Goal: Task Accomplishment & Management: Manage account settings

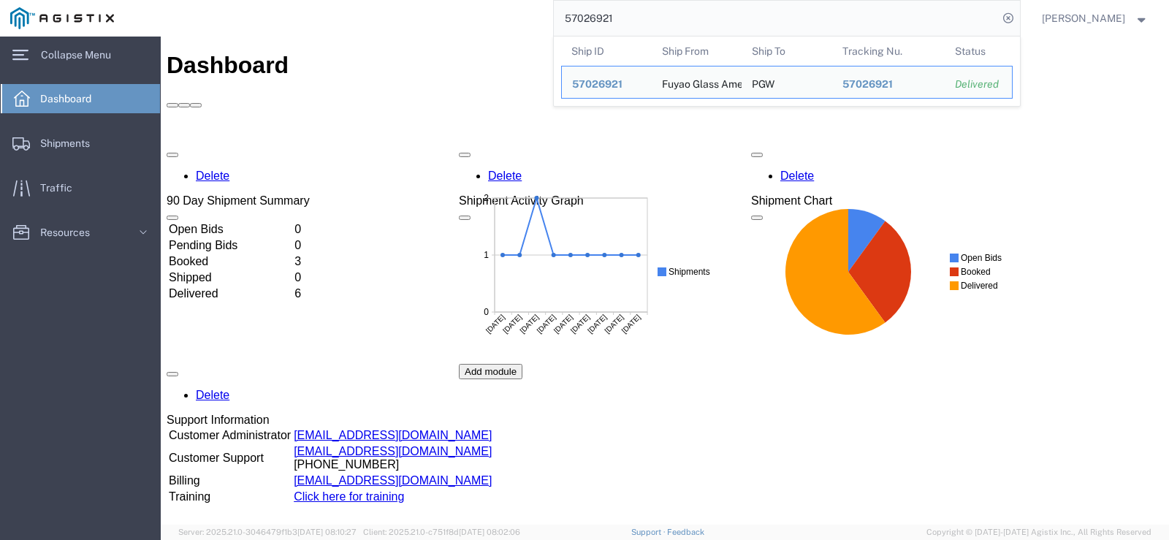
drag, startPoint x: 662, startPoint y: 10, endPoint x: 571, endPoint y: 18, distance: 91.6
click at [571, 18] on div "57026921 Ship ID Ship From Ship To Tracking Nu. Status Ship ID 57026921 Ship Fr…" at bounding box center [572, 18] width 896 height 37
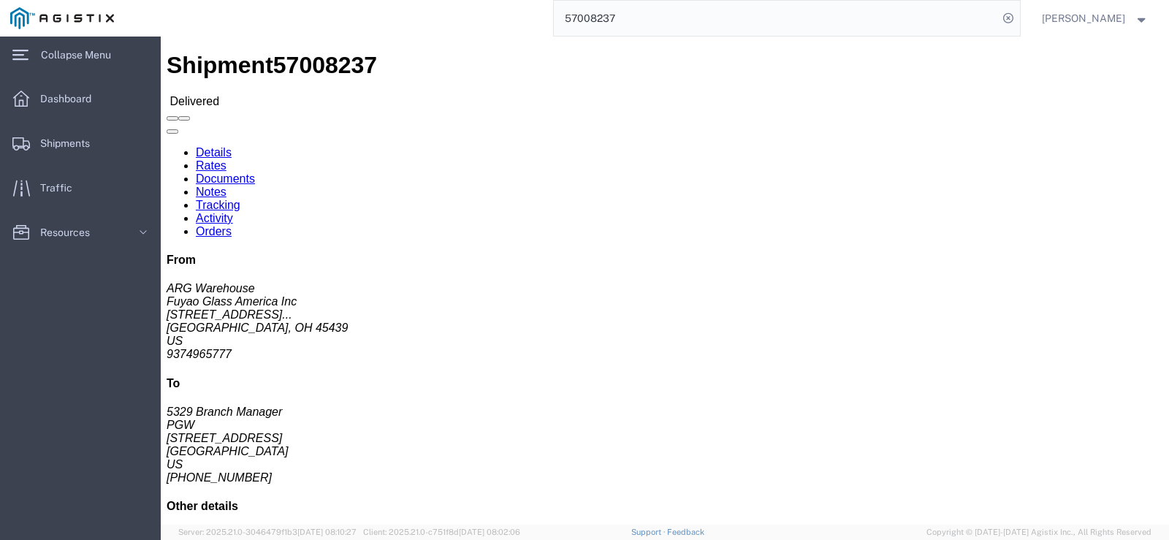
click link "Rates"
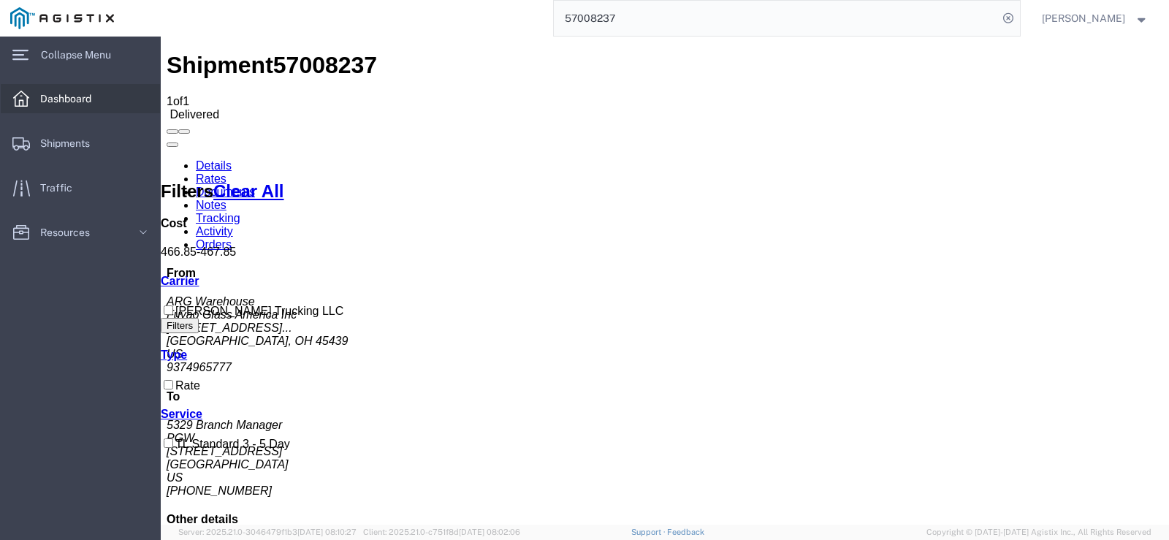
click at [75, 102] on span "Dashboard" at bounding box center [70, 98] width 61 height 29
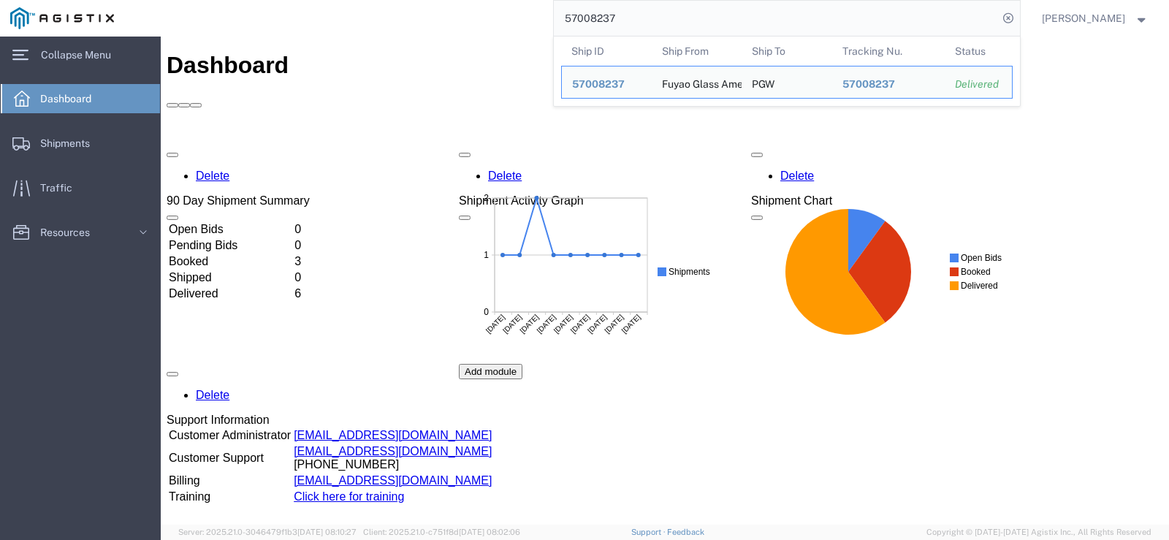
drag, startPoint x: 704, startPoint y: 18, endPoint x: 569, endPoint y: 26, distance: 134.7
click at [569, 26] on div "57008237 Ship ID Ship From Ship To Tracking Nu. Status Ship ID 57008237 Ship Fr…" at bounding box center [572, 18] width 896 height 37
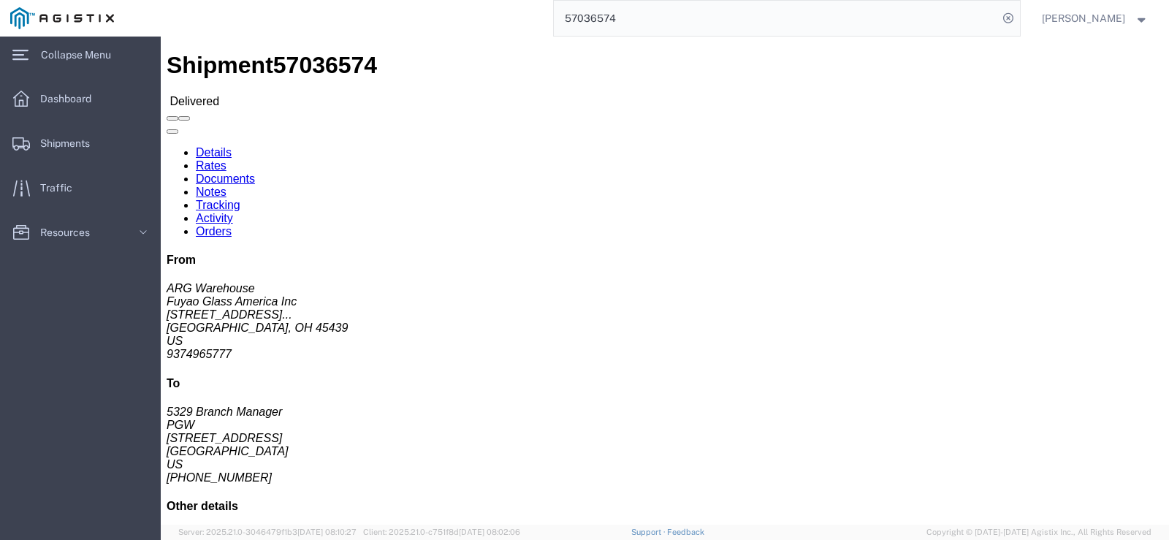
click link "Rates"
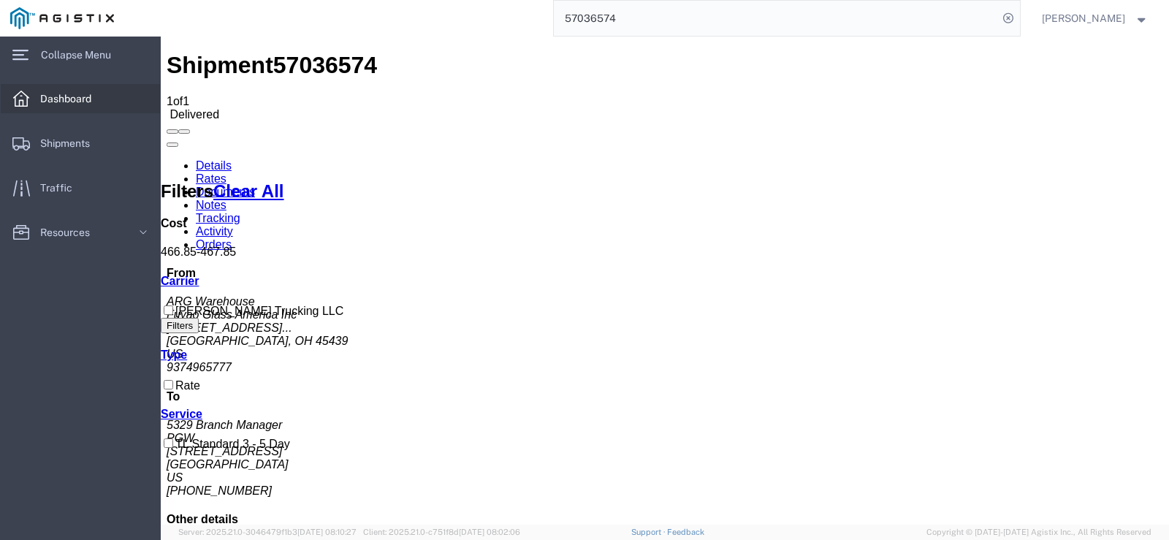
click at [62, 96] on span "Dashboard" at bounding box center [70, 98] width 61 height 29
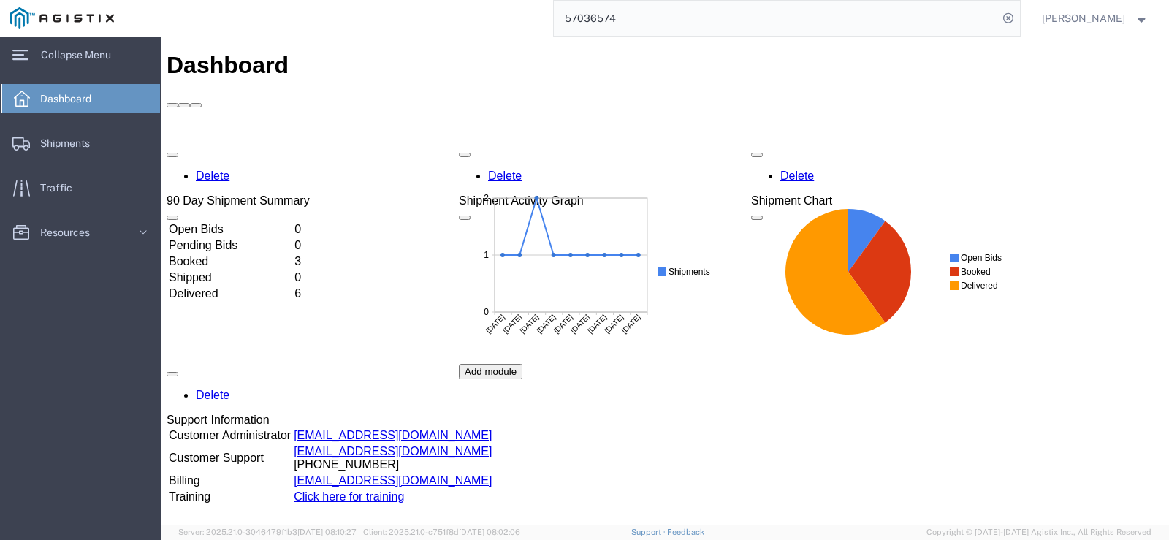
click at [96, 378] on div "main_menu Created with Sketch. Collapse Menu Dashboard Shipments Traffic Resour…" at bounding box center [80, 289] width 161 height 504
click at [199, 254] on td "Booked" at bounding box center [230, 261] width 124 height 15
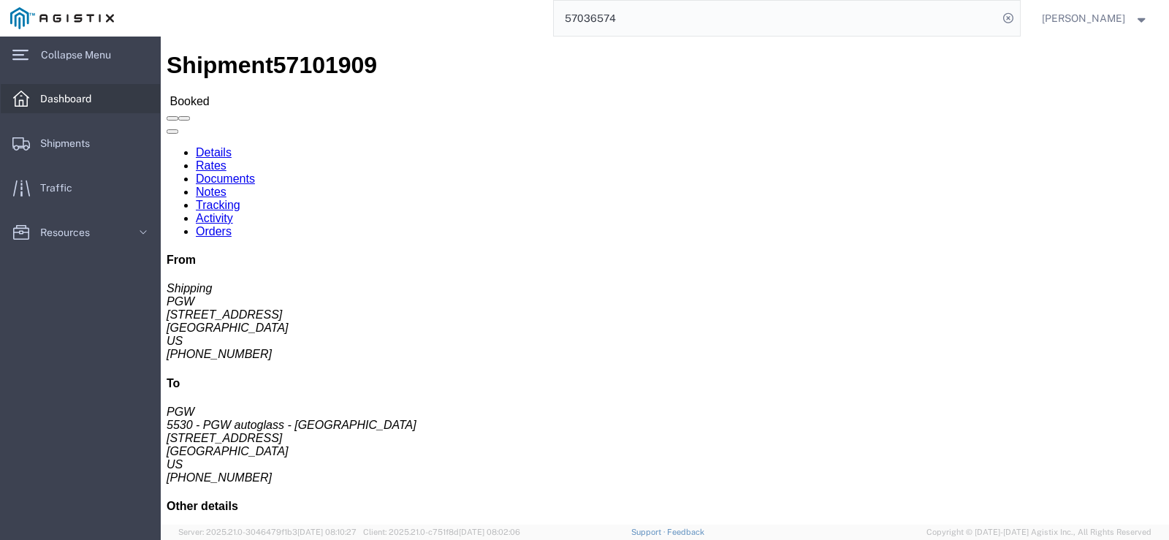
click at [56, 93] on span "Dashboard" at bounding box center [70, 98] width 61 height 29
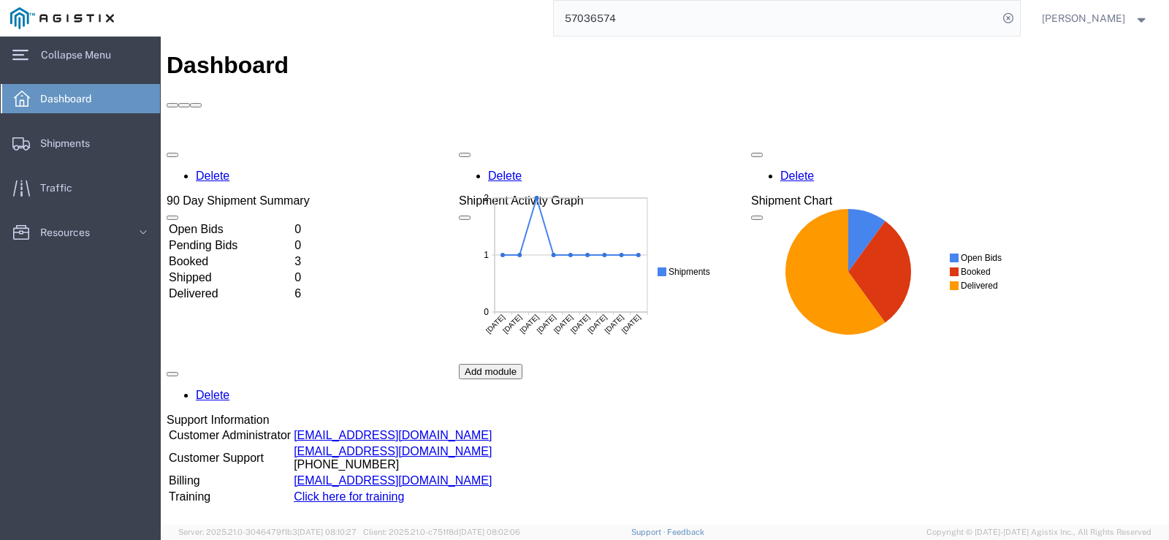
click at [69, 95] on span "Dashboard" at bounding box center [70, 98] width 61 height 29
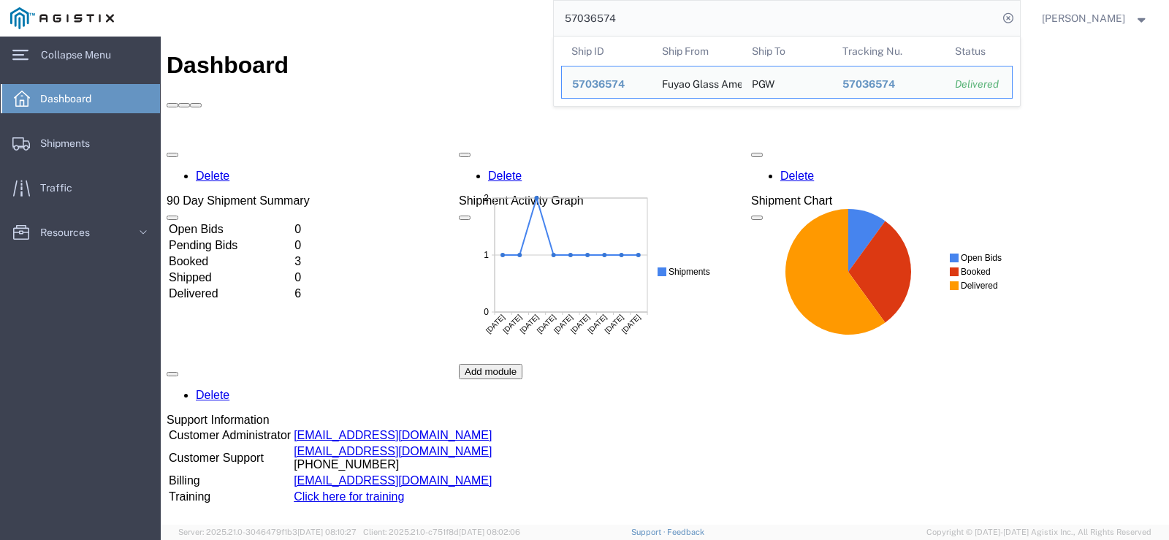
drag, startPoint x: 744, startPoint y: 18, endPoint x: 540, endPoint y: 21, distance: 203.9
click at [540, 21] on div "57036574 Ship ID Ship From Ship To Tracking Nu. Status Ship ID 57036574 Ship Fr…" at bounding box center [572, 18] width 896 height 37
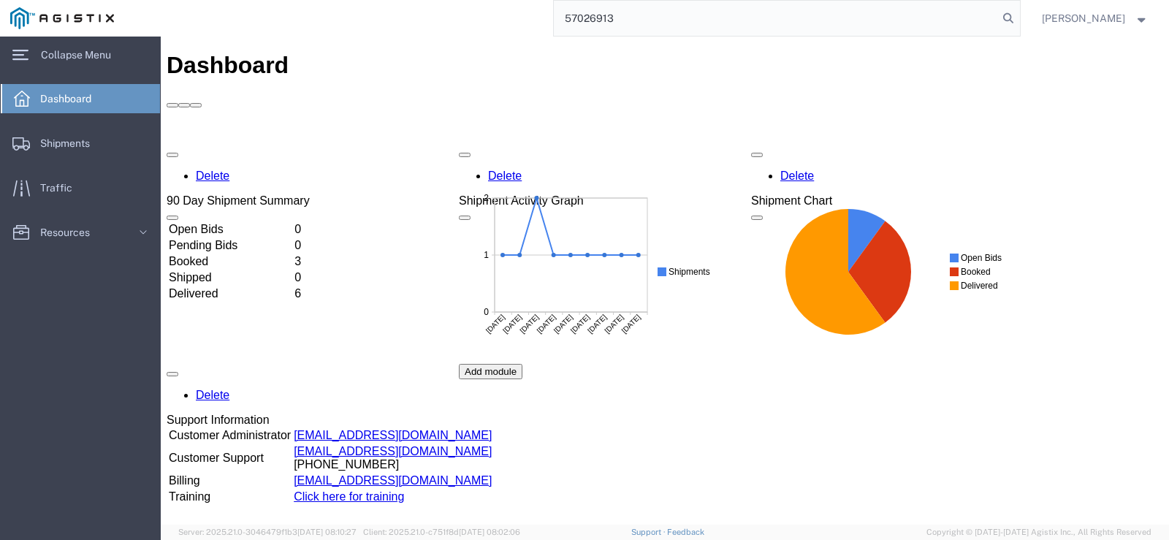
type input "57026913"
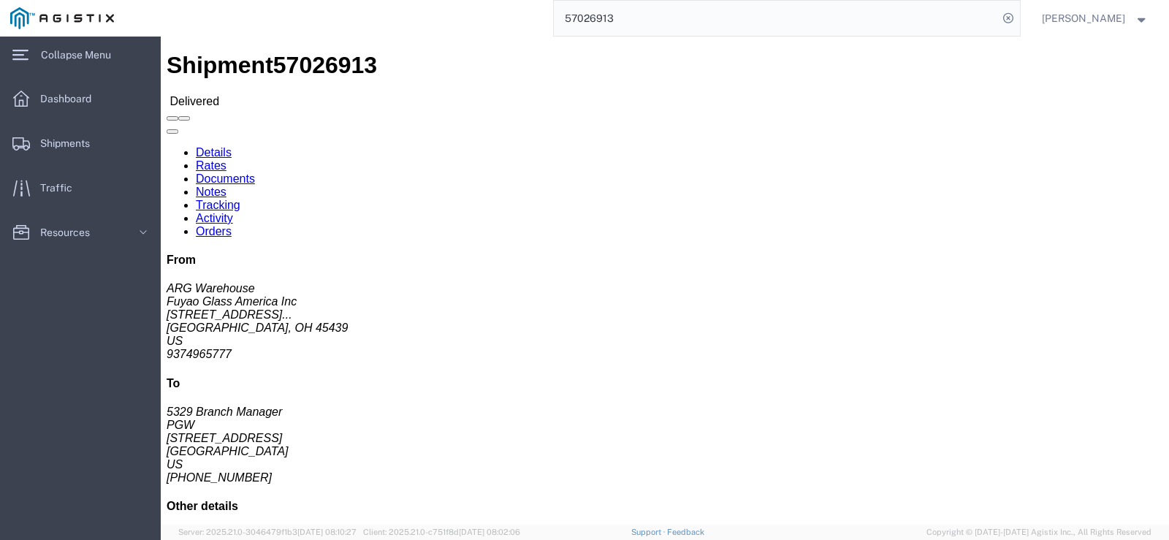
click link "Rates"
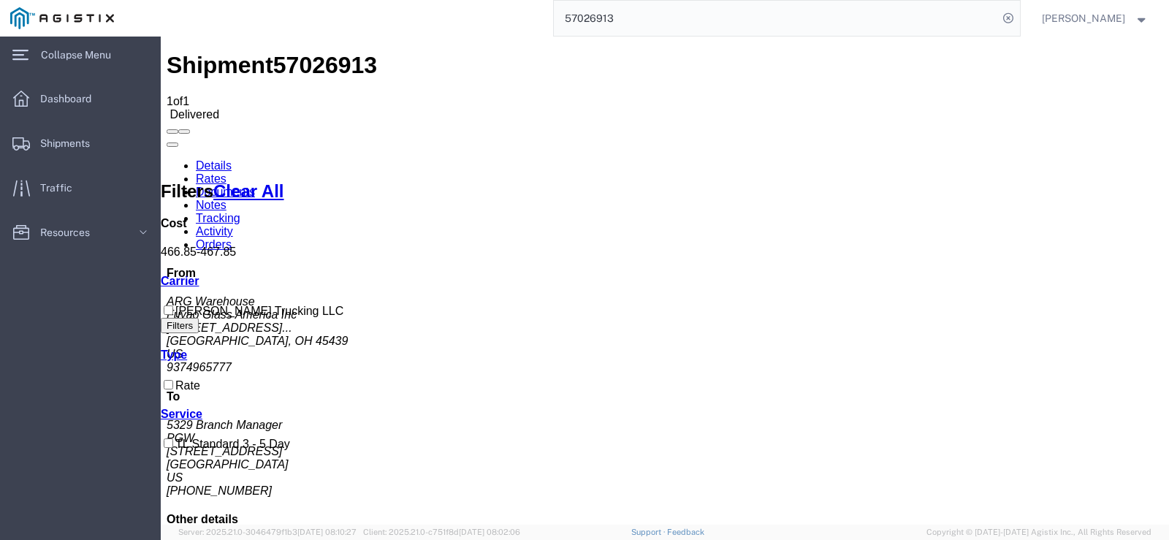
click at [255, 186] on link "Documents" at bounding box center [225, 192] width 59 height 12
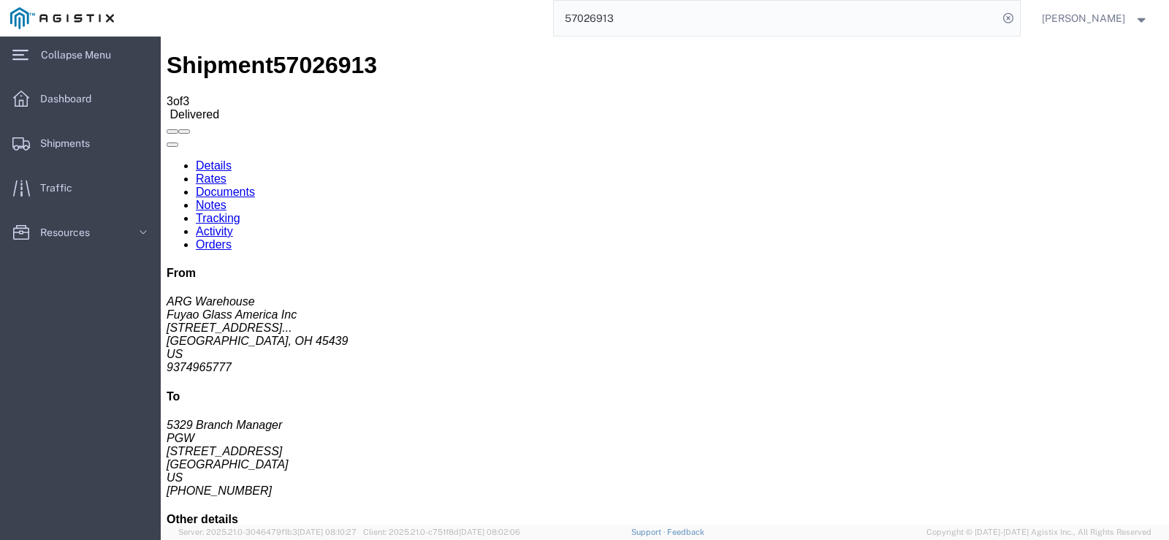
click at [240, 212] on link "Tracking" at bounding box center [218, 218] width 45 height 12
click at [255, 186] on link "Documents" at bounding box center [225, 192] width 59 height 12
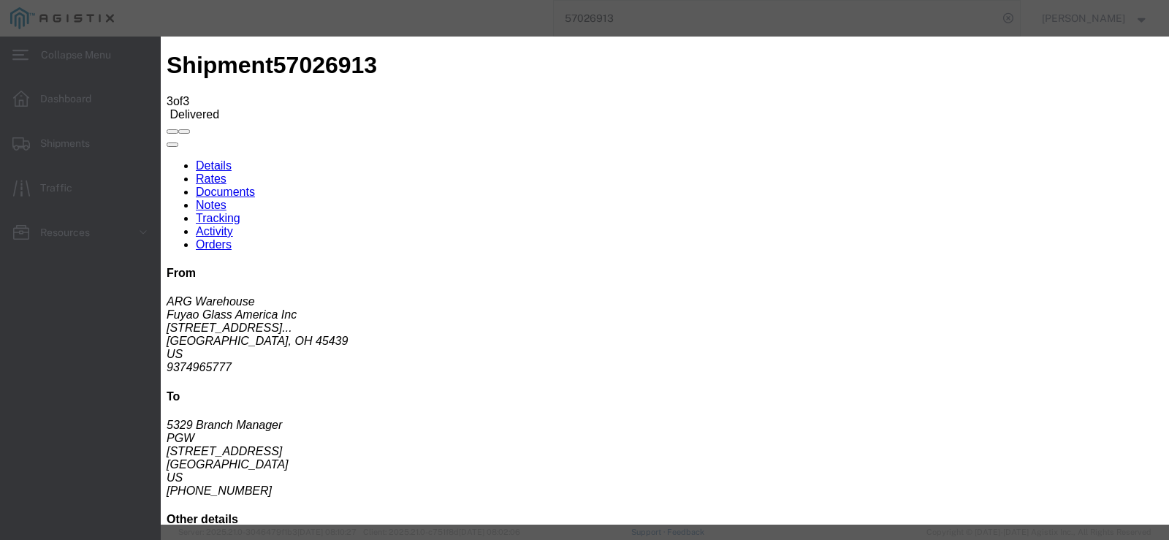
type input "C:\fakepath\57026913.pdf"
select select "PROOF_OF_DELIVERY"
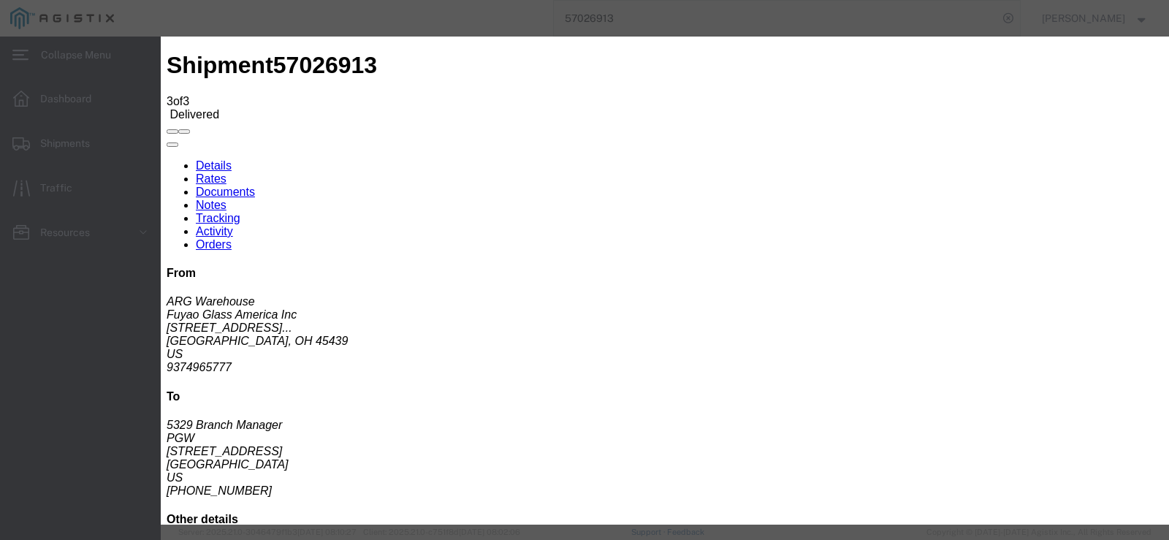
select select
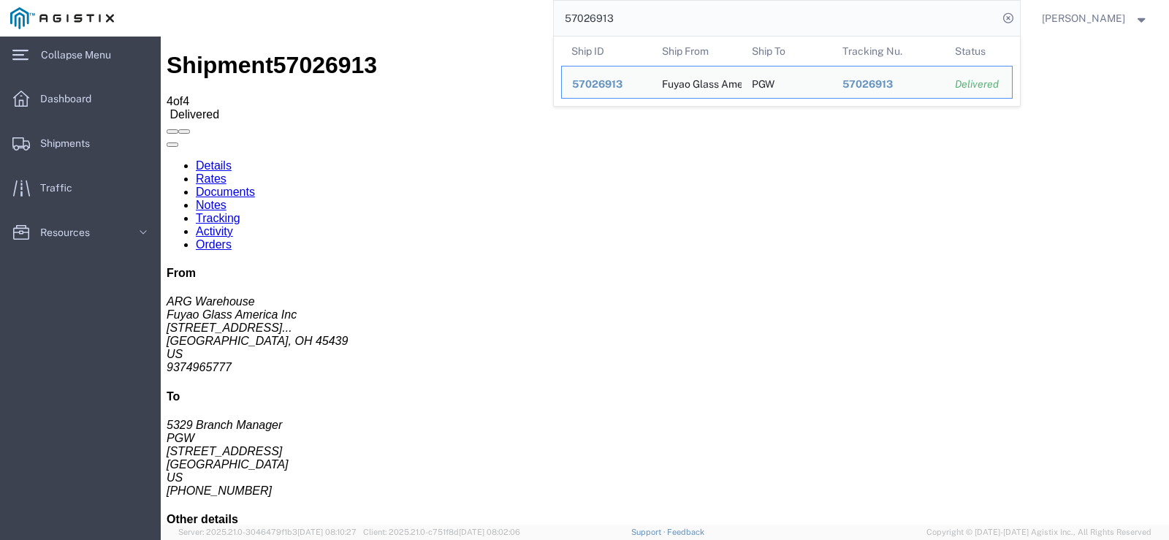
drag, startPoint x: 674, startPoint y: 20, endPoint x: 615, endPoint y: 18, distance: 58.5
click at [615, 18] on input "57026913" at bounding box center [776, 18] width 444 height 35
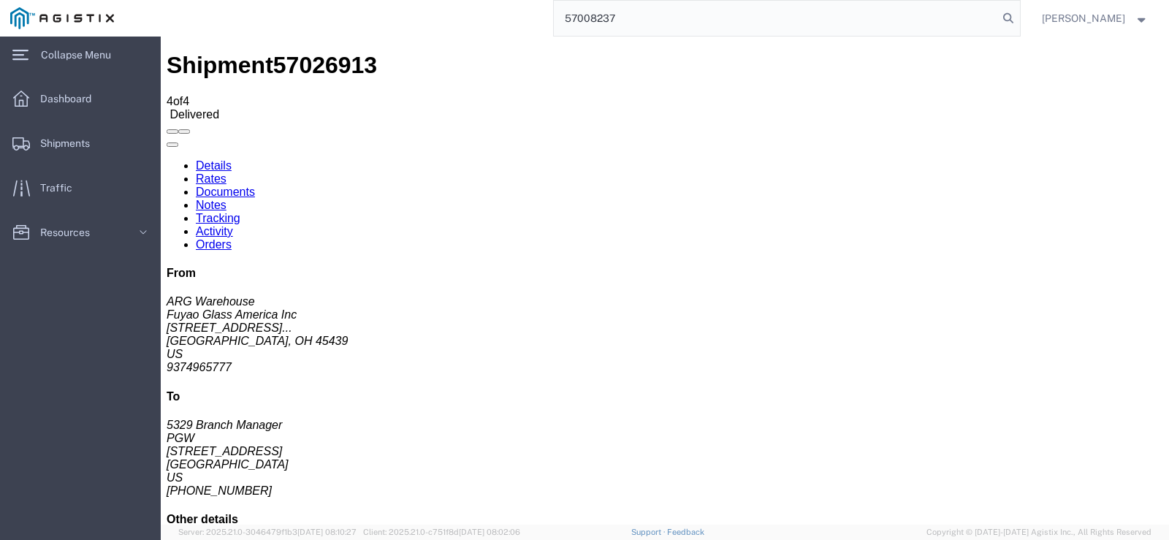
type input "57008237"
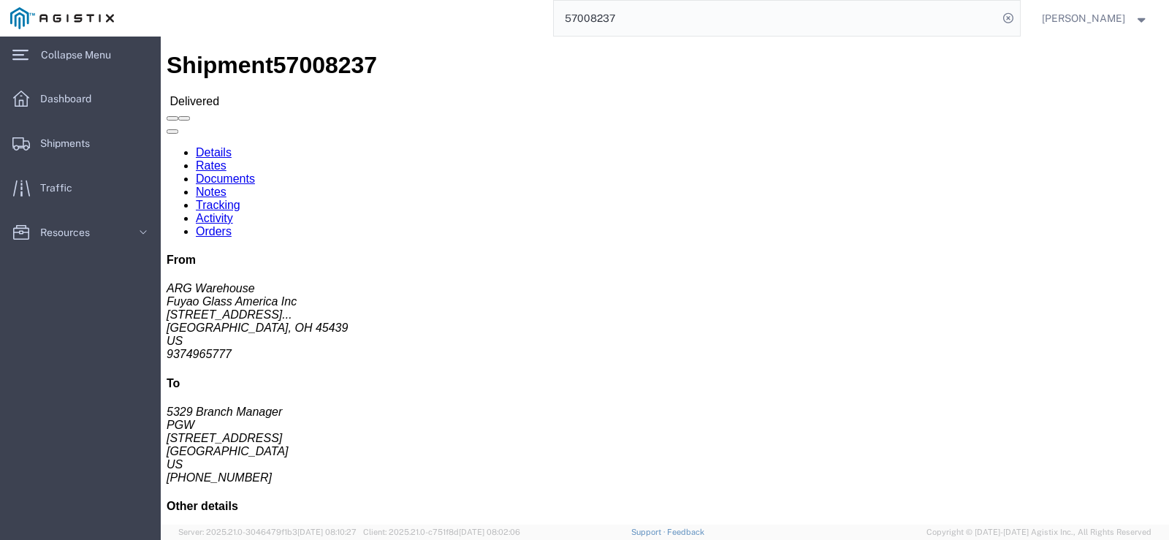
click link "Rates"
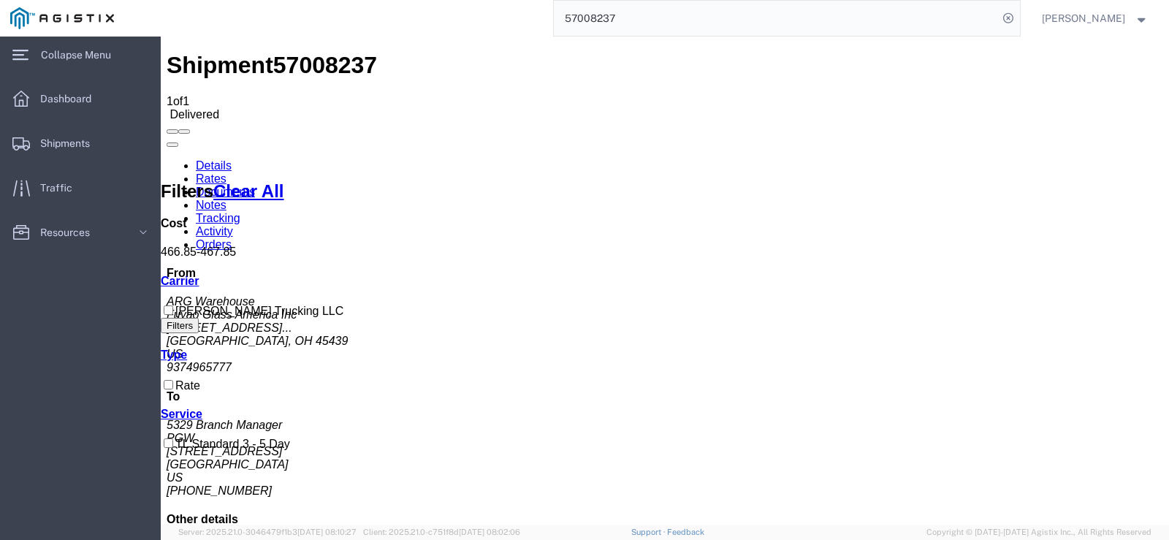
click at [255, 186] on link "Documents" at bounding box center [225, 192] width 59 height 12
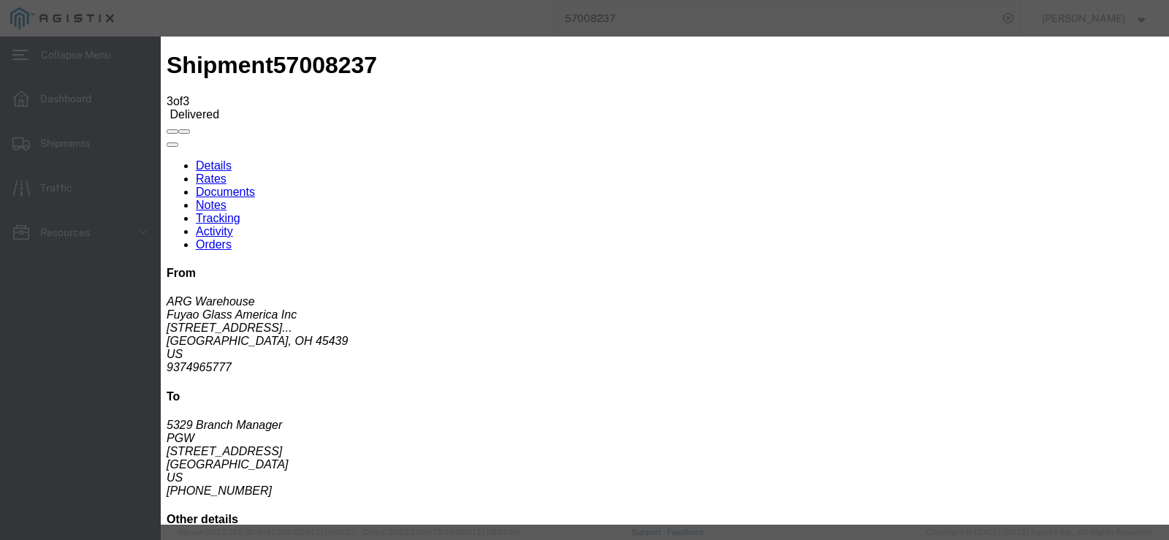
type input "C:\fakepath\57008237.pdf"
select select "PROOF_OF_DELIVERY"
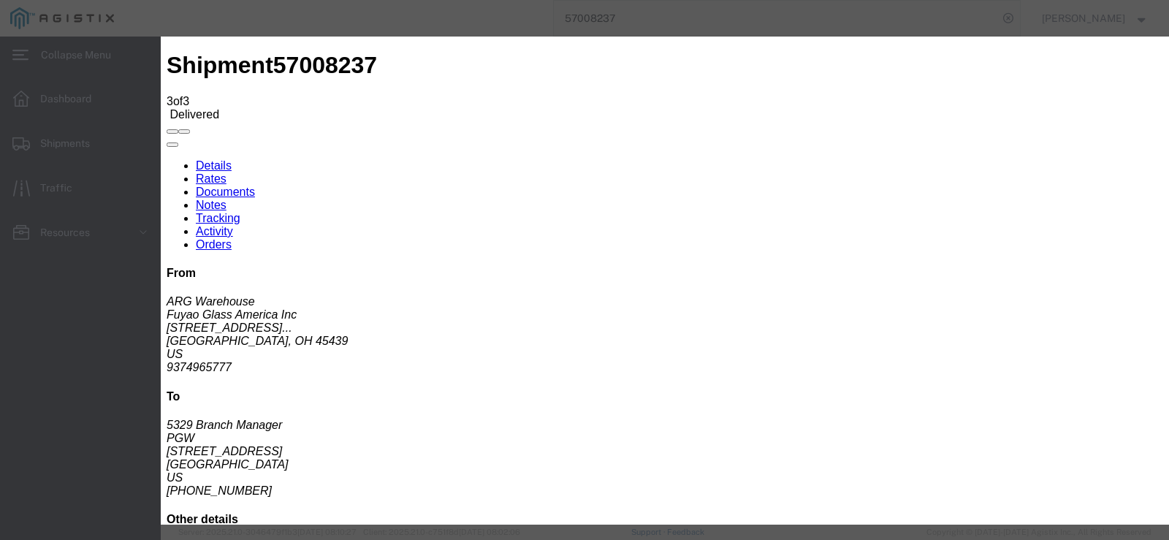
select select
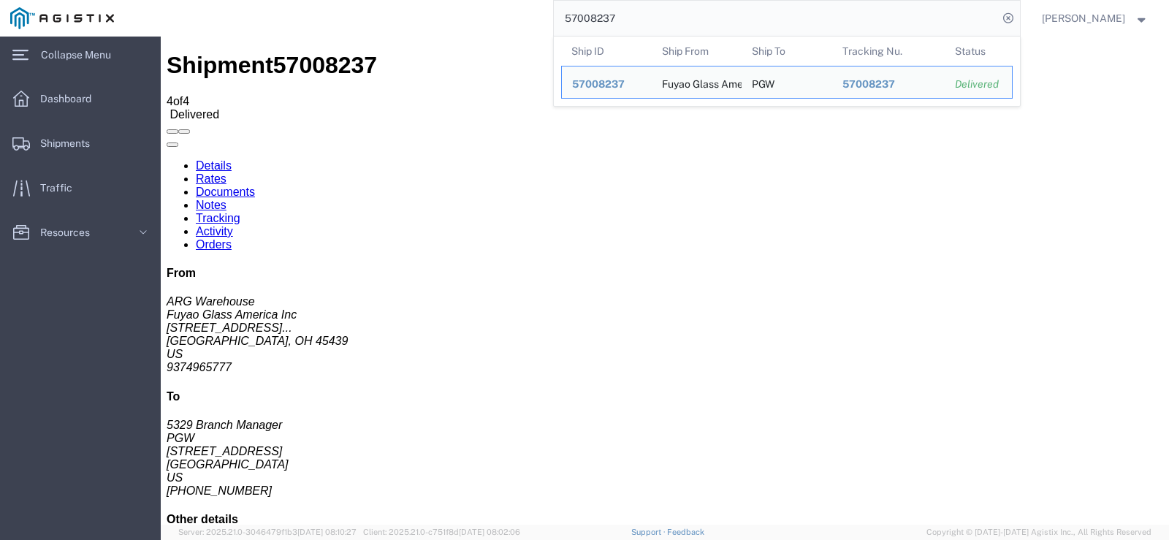
drag, startPoint x: 683, startPoint y: 24, endPoint x: 615, endPoint y: 28, distance: 68.1
click at [615, 28] on input "57008237" at bounding box center [776, 18] width 444 height 35
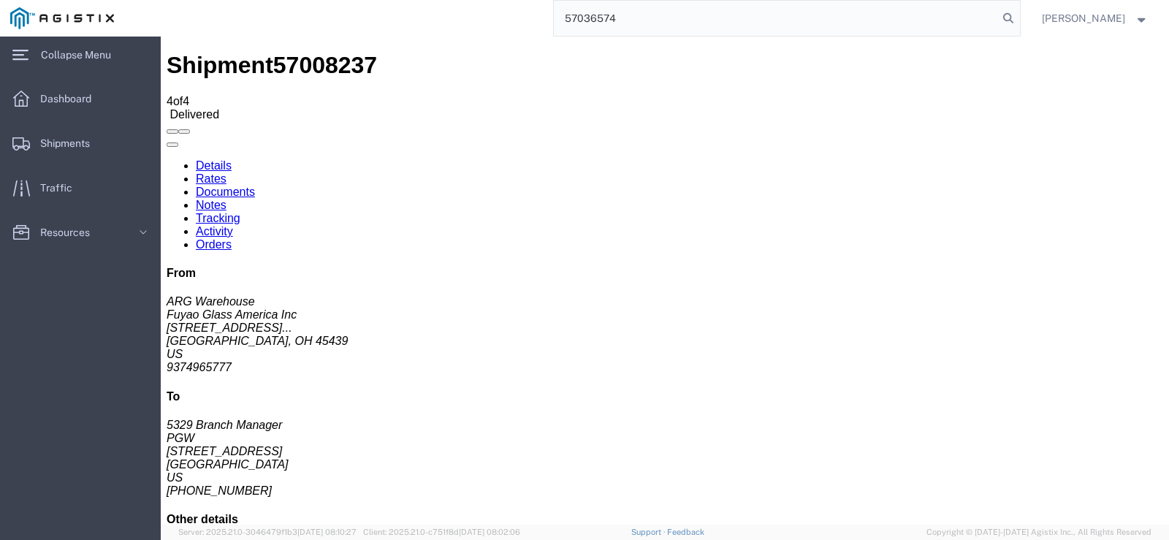
type input "57036574"
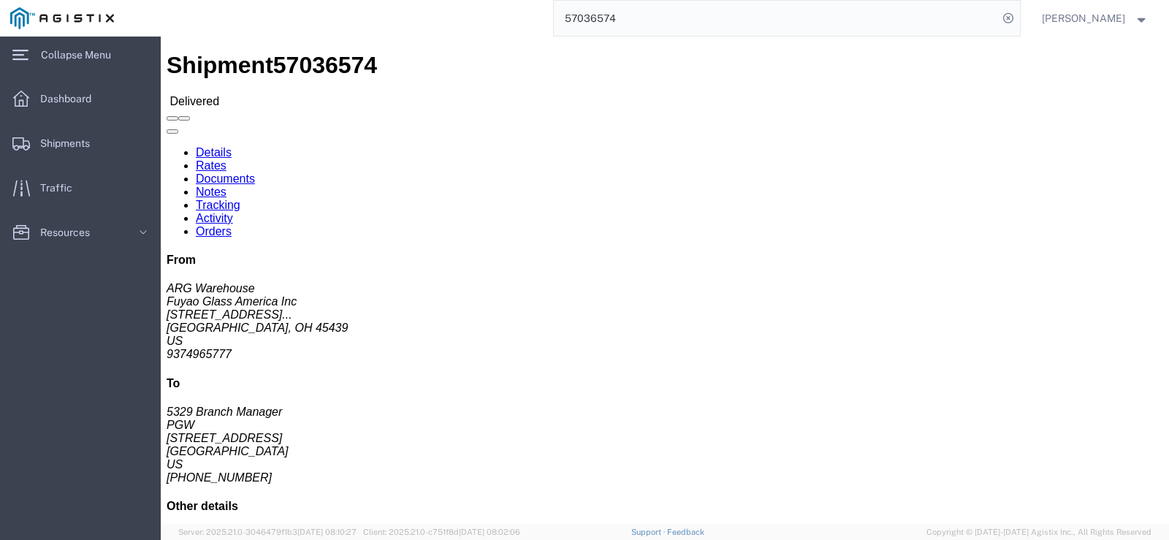
click link "Rates"
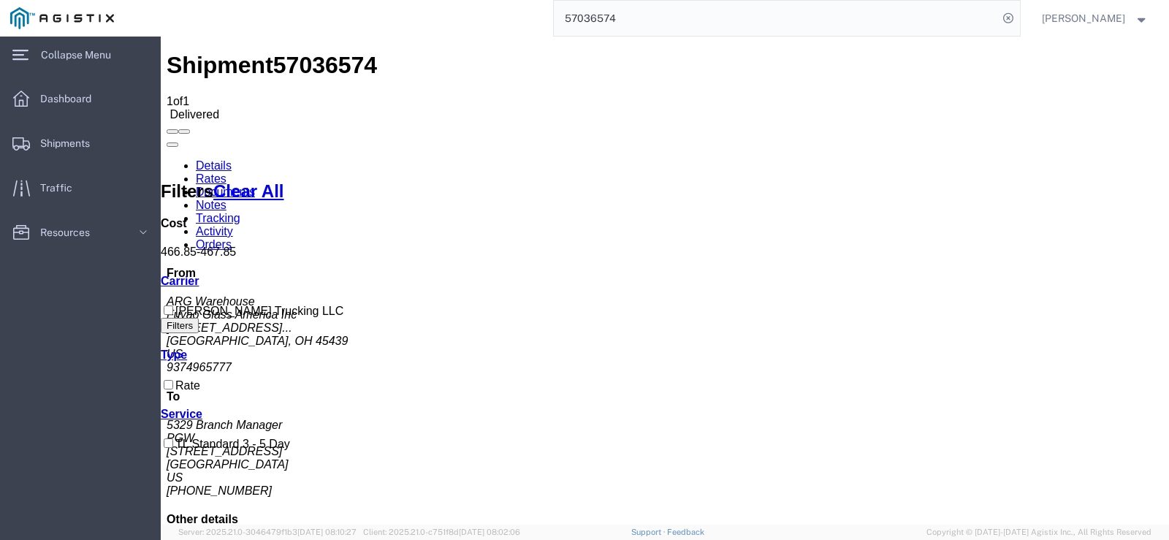
drag, startPoint x: 779, startPoint y: 479, endPoint x: 781, endPoint y: 471, distance: 7.6
click at [255, 186] on link "Documents" at bounding box center [225, 192] width 59 height 12
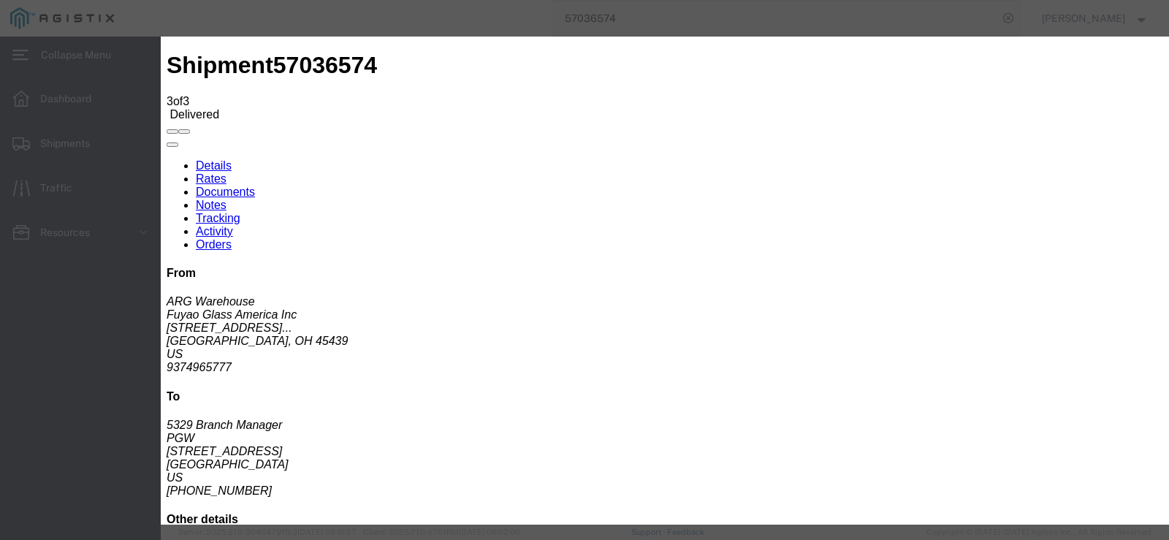
type input "C:\fakepath\57036574.pdf"
select select "PROOF_OF_DELIVERY"
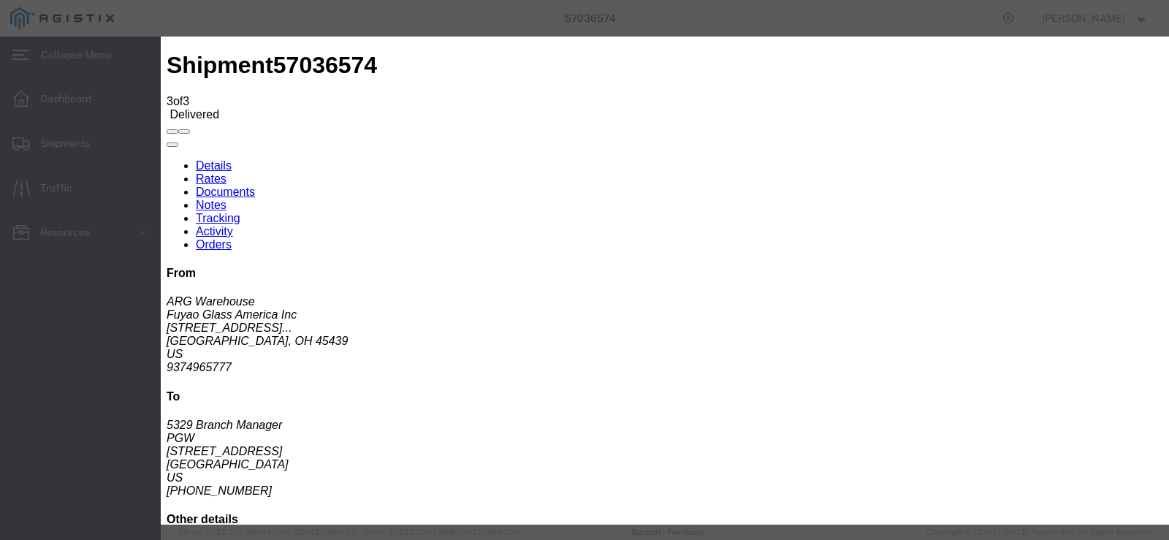
select select
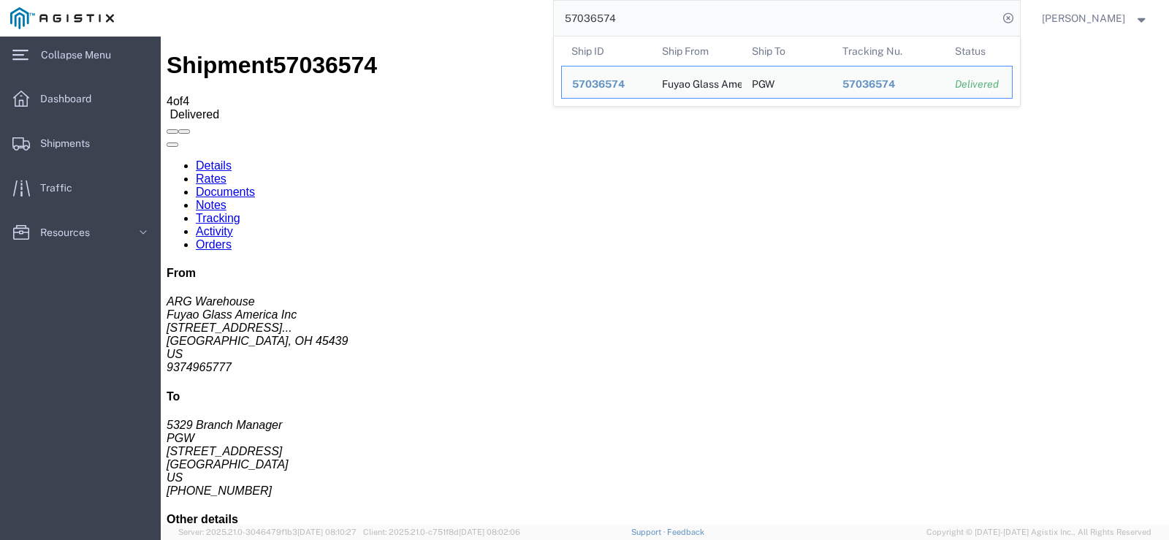
drag, startPoint x: 652, startPoint y: 12, endPoint x: 594, endPoint y: 13, distance: 57.8
click at [594, 13] on input "57036574" at bounding box center [776, 18] width 444 height 35
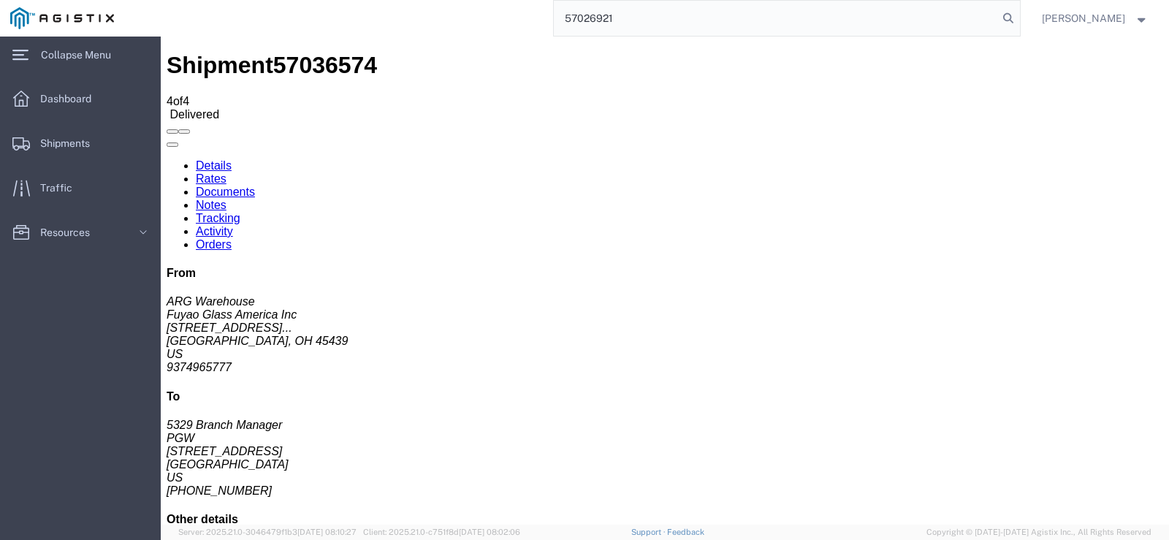
type input "57026921"
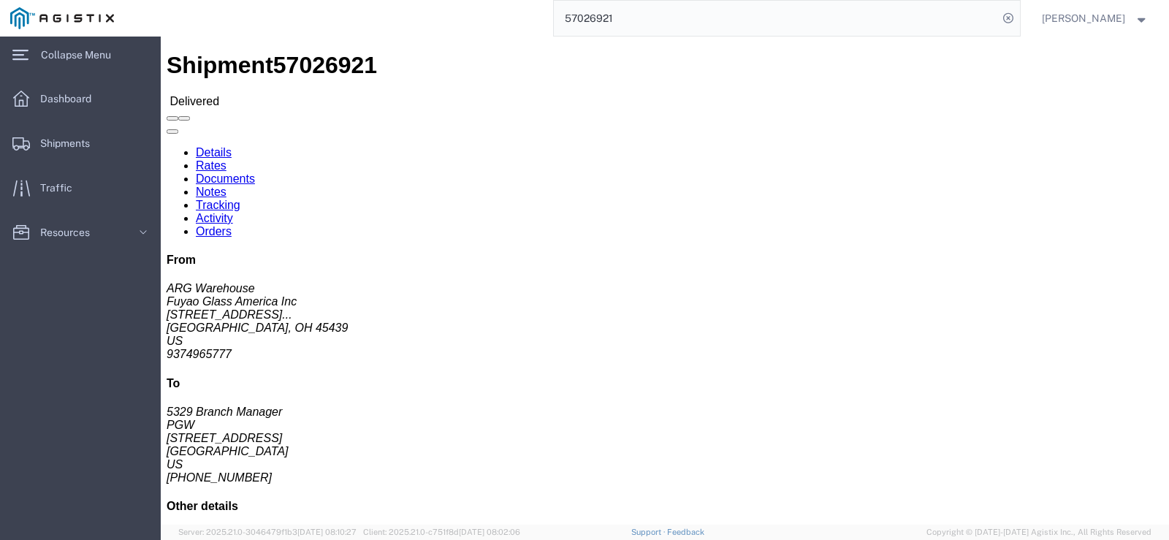
click link "Rates"
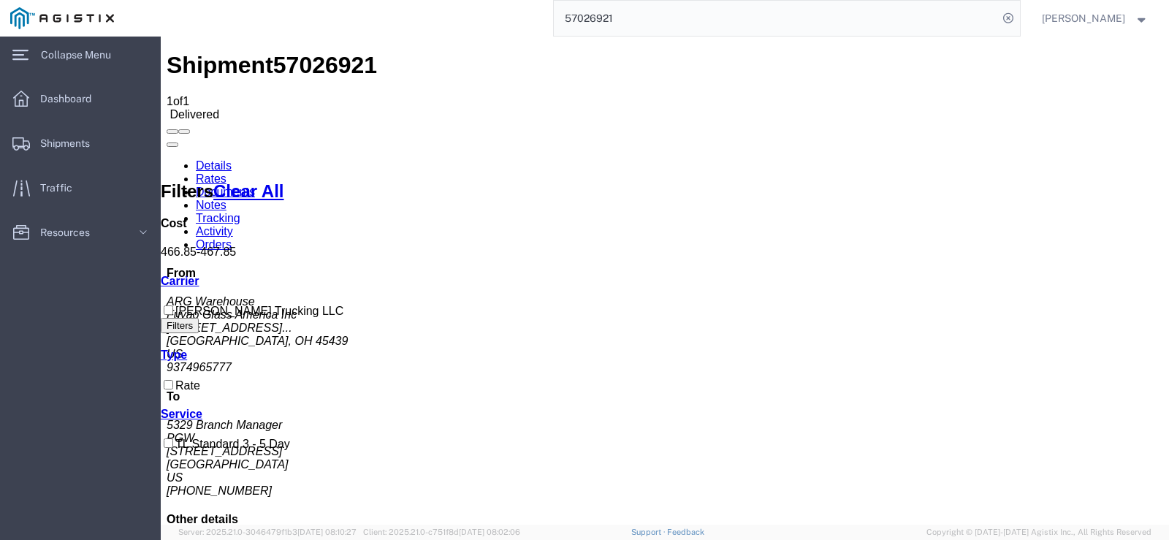
click at [255, 186] on link "Documents" at bounding box center [225, 192] width 59 height 12
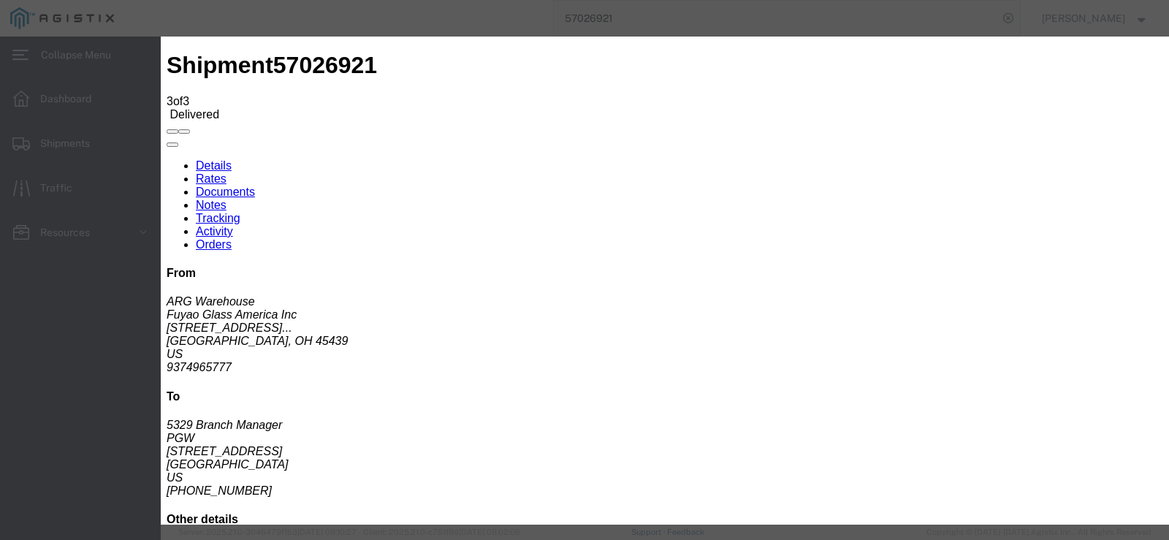
type input "C:\fakepath\57026921.pdf"
drag, startPoint x: 992, startPoint y: 150, endPoint x: 991, endPoint y: 164, distance: 14.0
select select "PROOF_OF_DELIVERY"
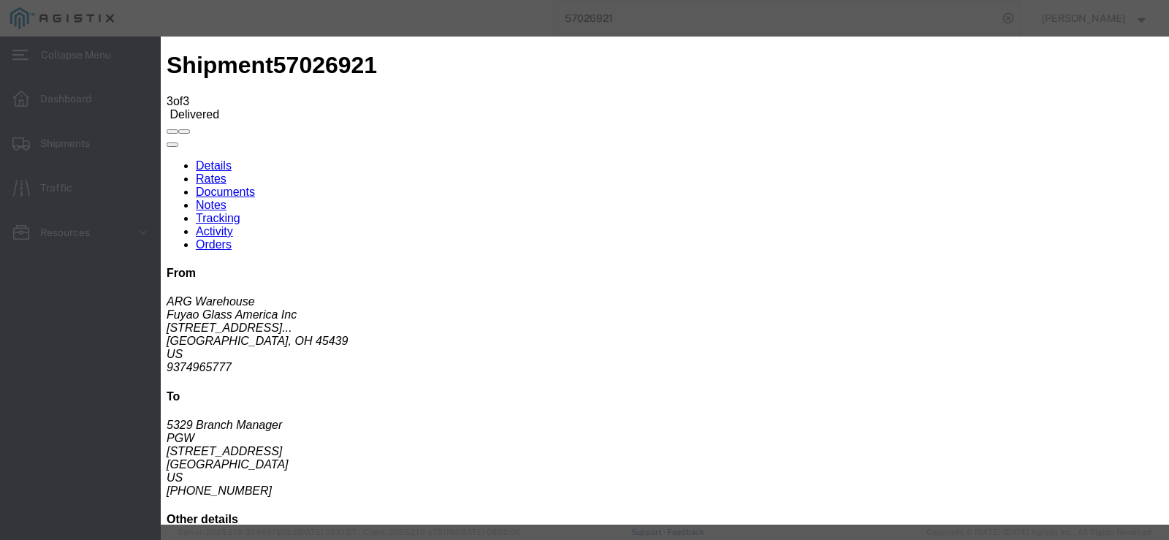
select select
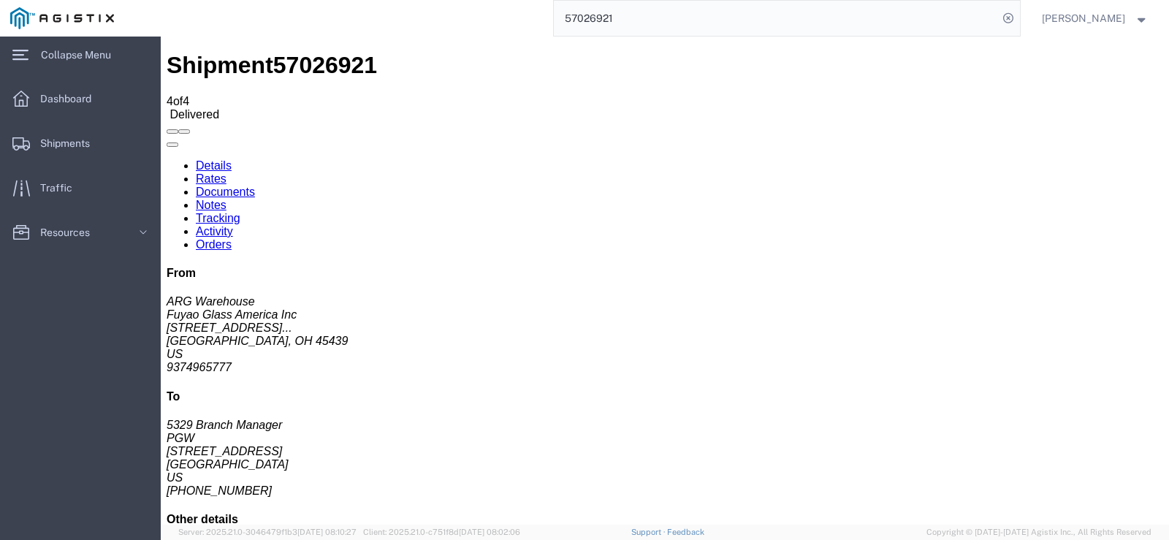
drag, startPoint x: 767, startPoint y: 476, endPoint x: 764, endPoint y: 470, distance: 7.5
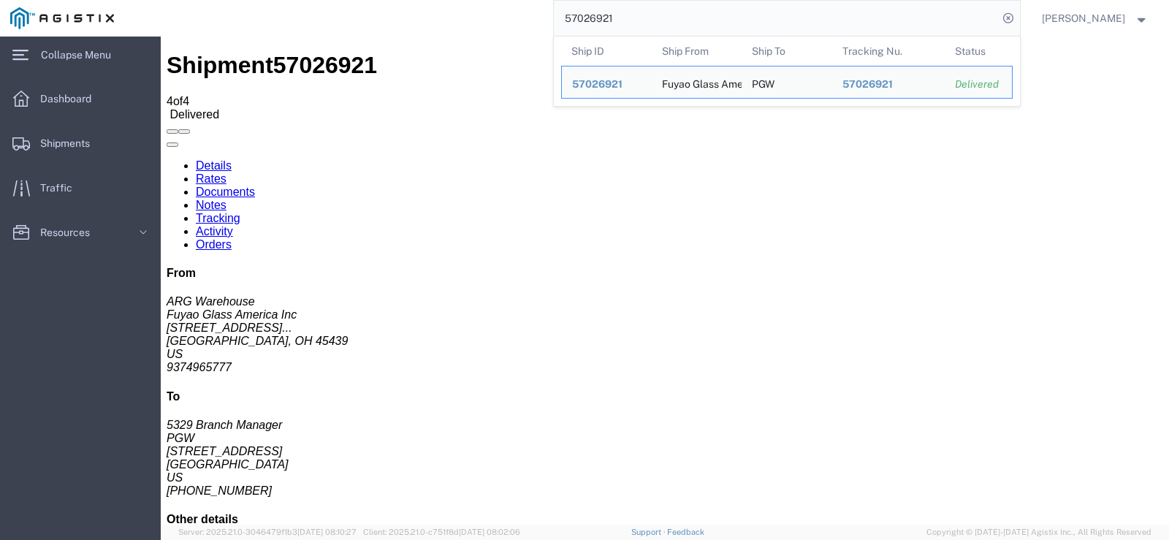
drag, startPoint x: 666, startPoint y: 13, endPoint x: 582, endPoint y: 12, distance: 84.8
click at [582, 12] on div "57026921 Ship ID Ship From Ship To Tracking Nu. Status Ship ID 57026921 Ship Fr…" at bounding box center [572, 18] width 896 height 37
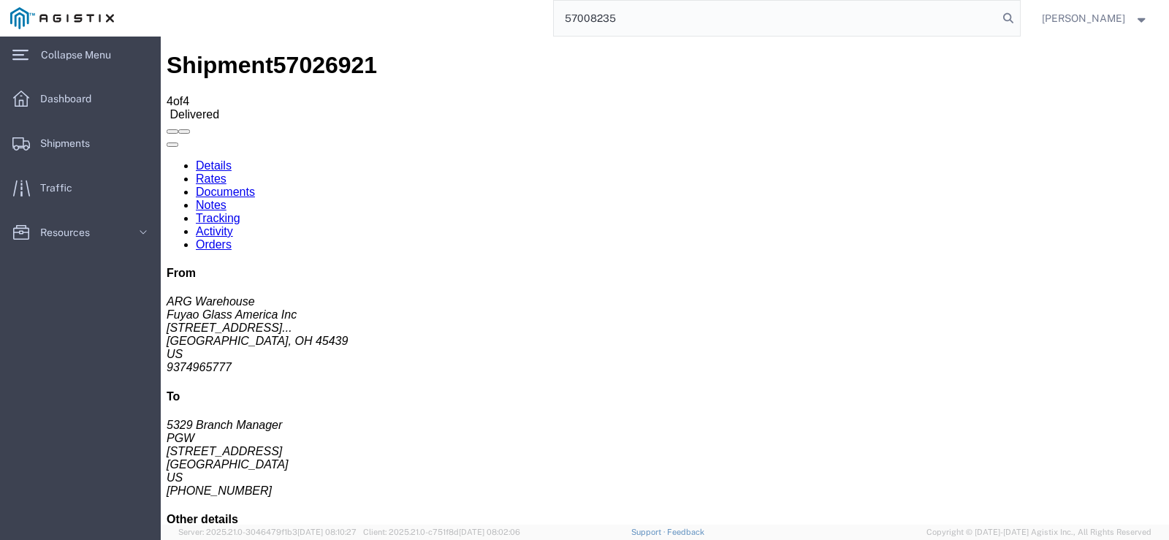
type input "57008235"
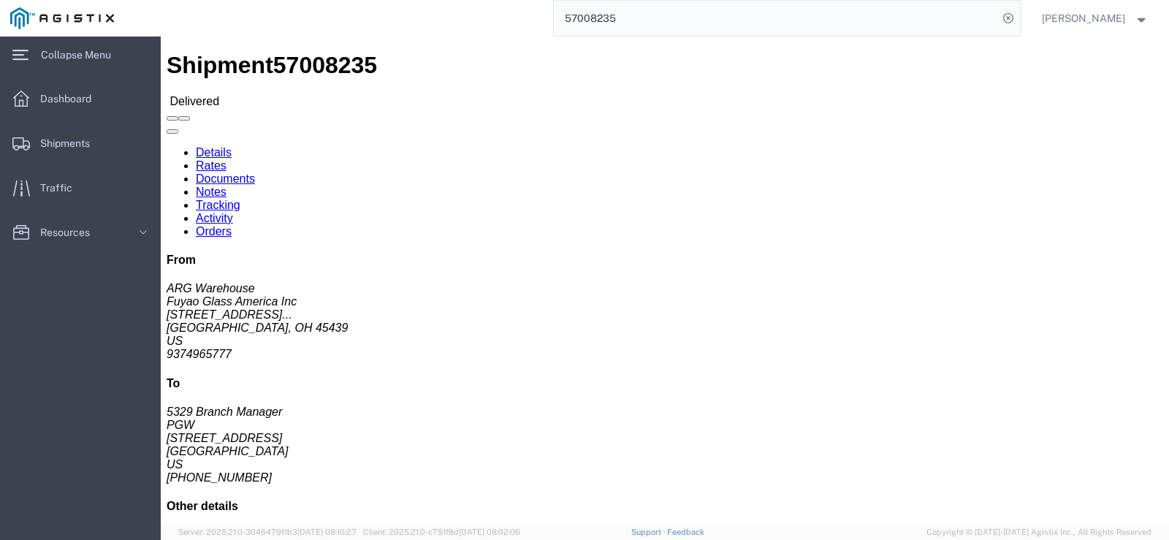
click link "Rates"
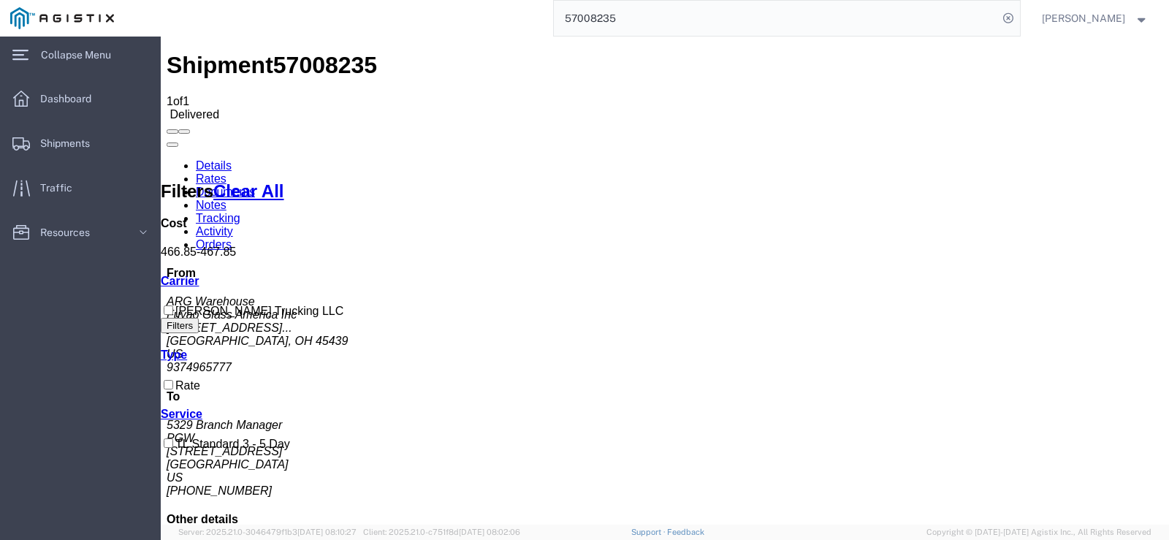
click at [255, 186] on link "Documents" at bounding box center [225, 192] width 59 height 12
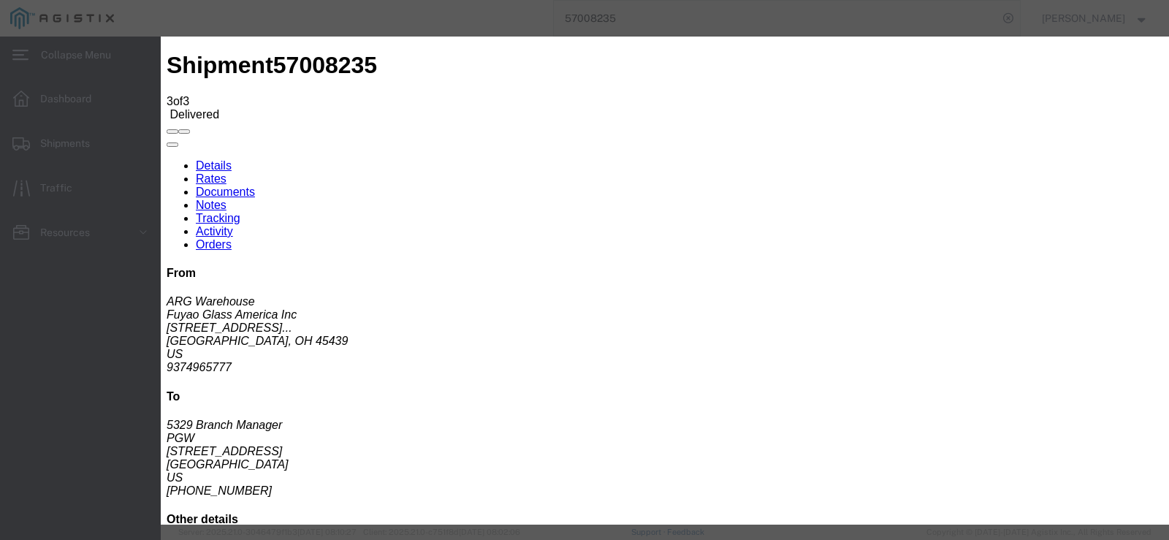
type input "C:\fakepath\57008235.pdf"
select select "PROOF_OF_DELIVERY"
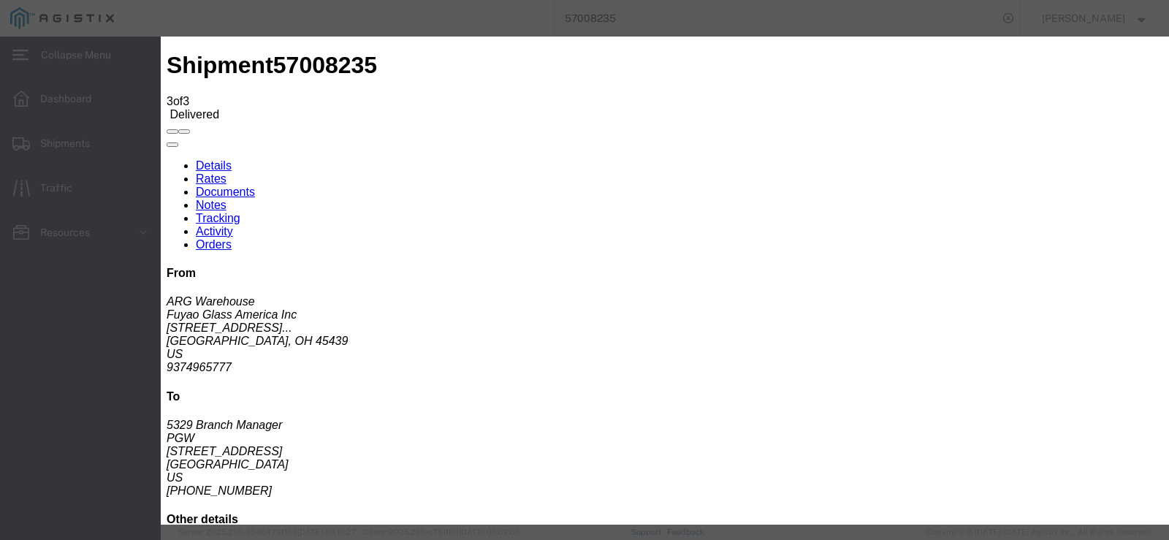
select select
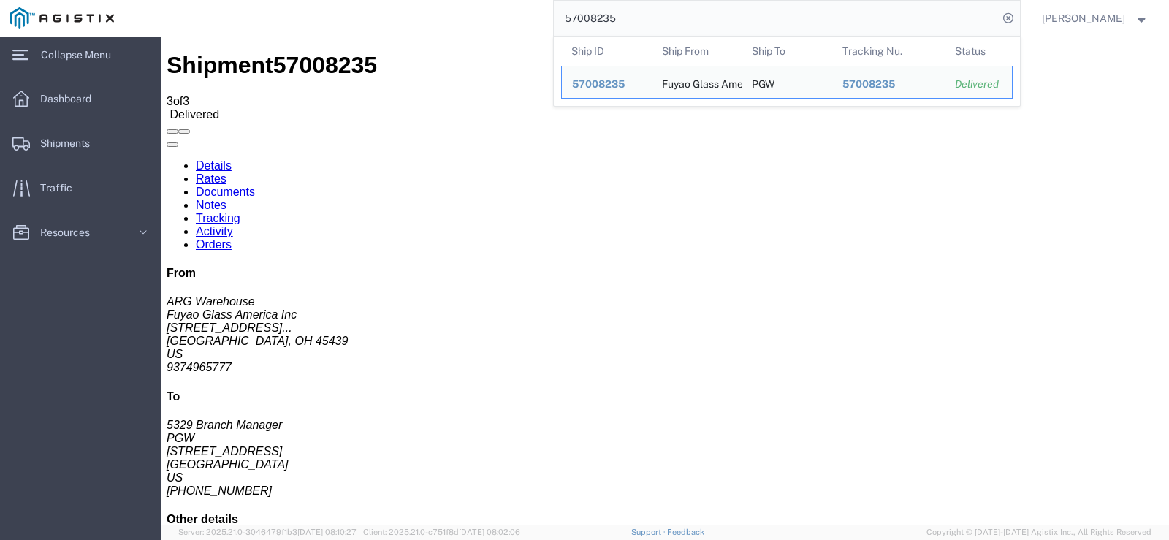
drag, startPoint x: 691, startPoint y: 16, endPoint x: 560, endPoint y: 28, distance: 132.1
click at [570, 26] on div "57008235 Ship ID Ship From Ship To Tracking Nu. Status Ship ID 57008235 Ship Fr…" at bounding box center [572, 18] width 896 height 37
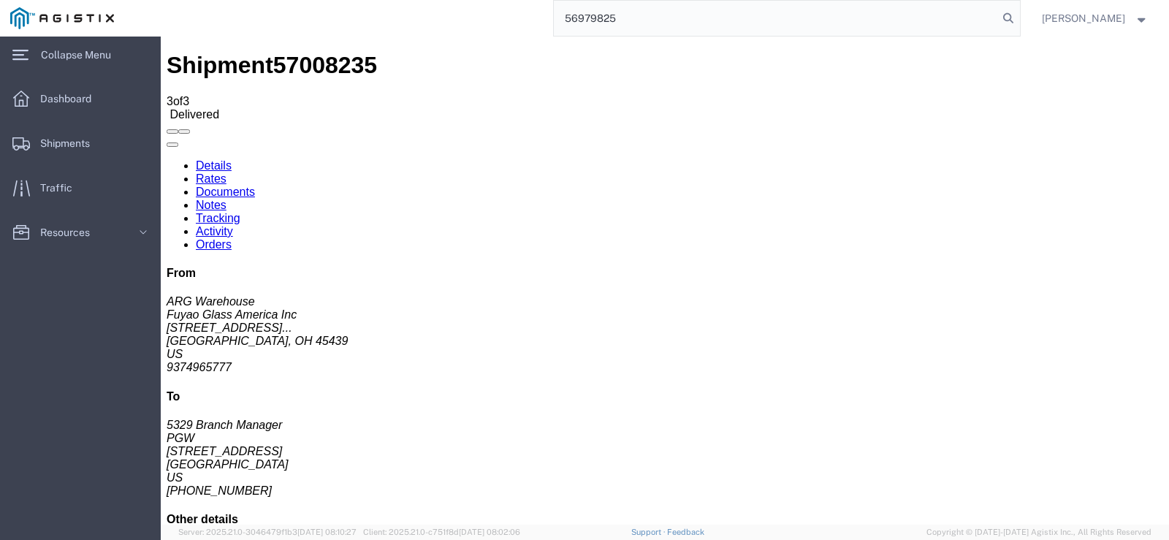
type input "56979825"
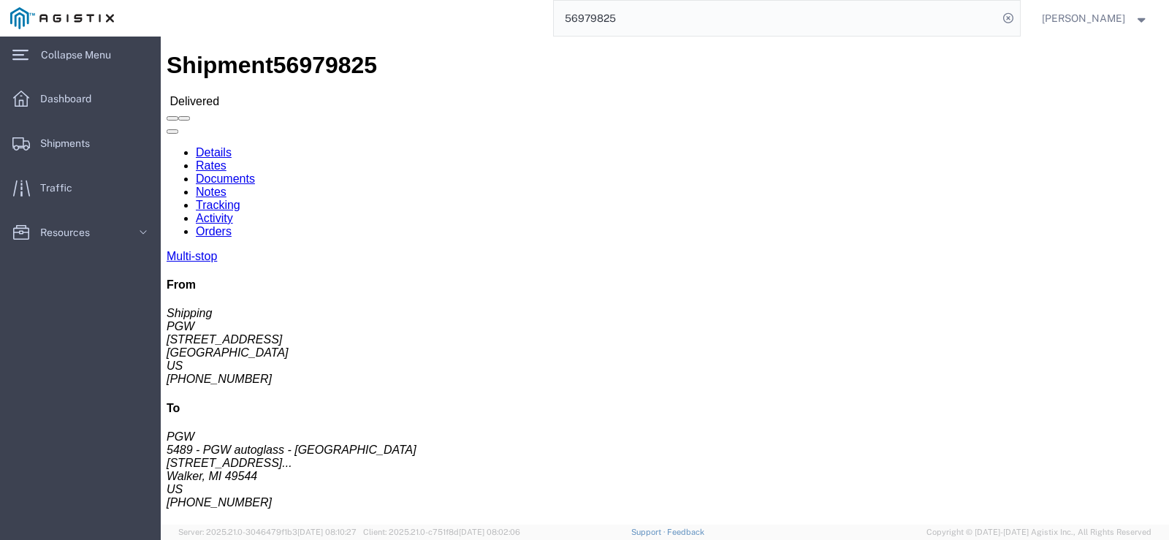
click link "Rates"
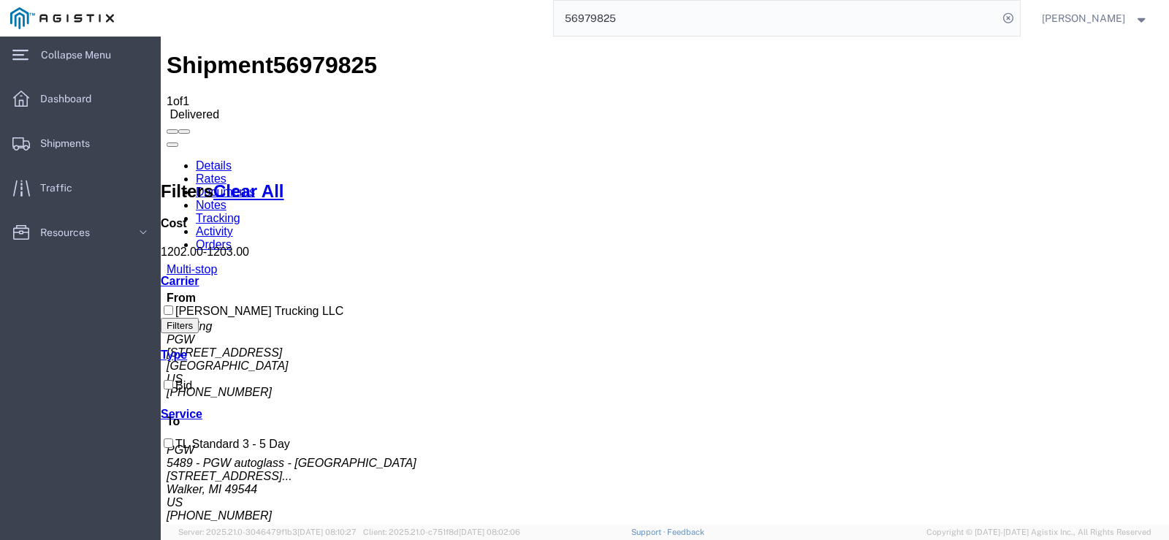
click at [255, 186] on link "Documents" at bounding box center [225, 192] width 59 height 12
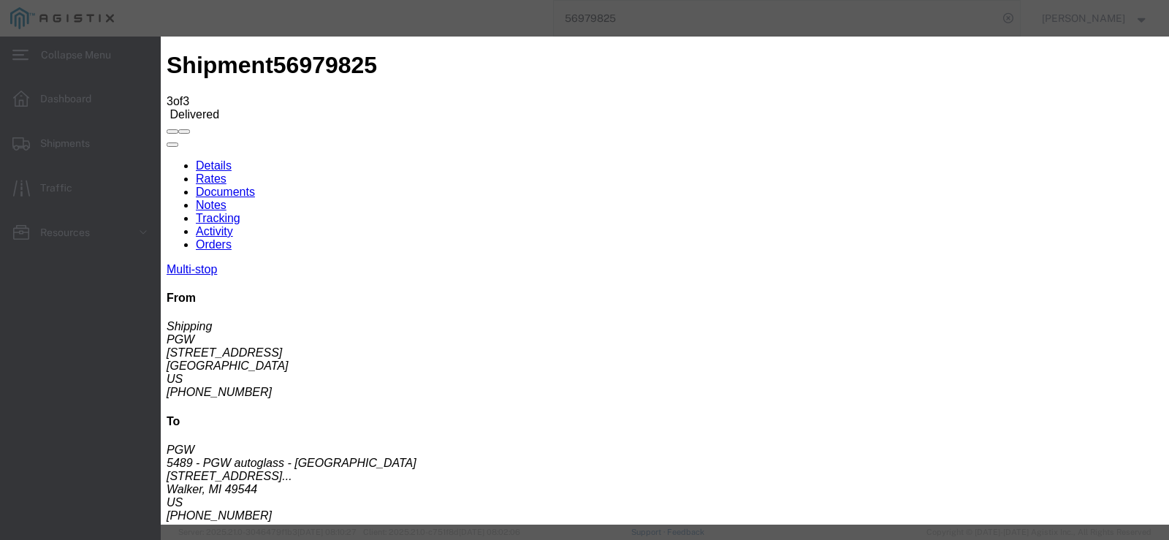
type input "C:\fakepath\56979825.pdf"
select select "PROOF_OF_DELIVERY"
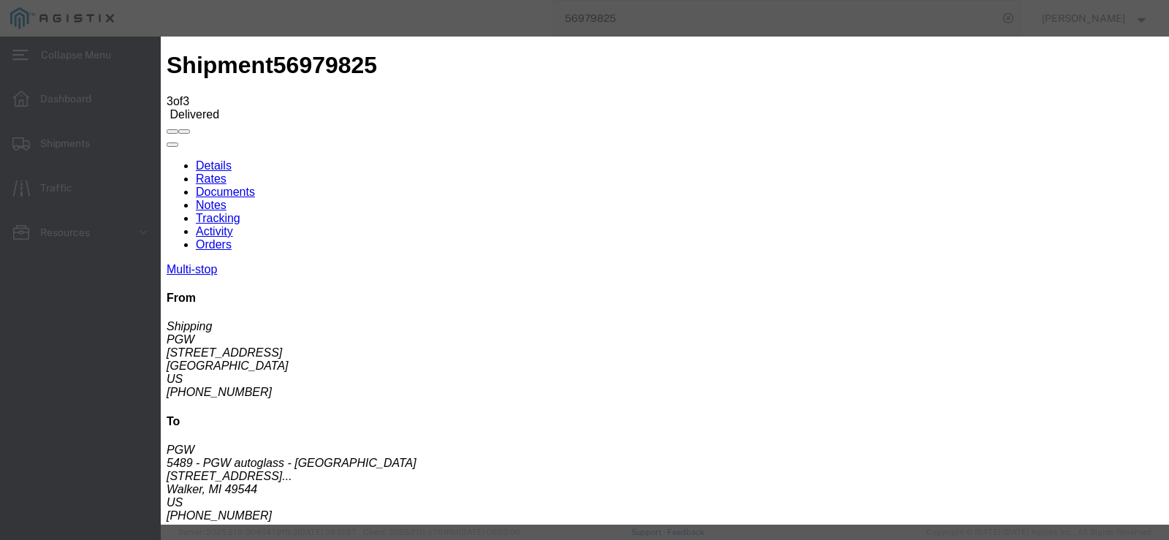
select select
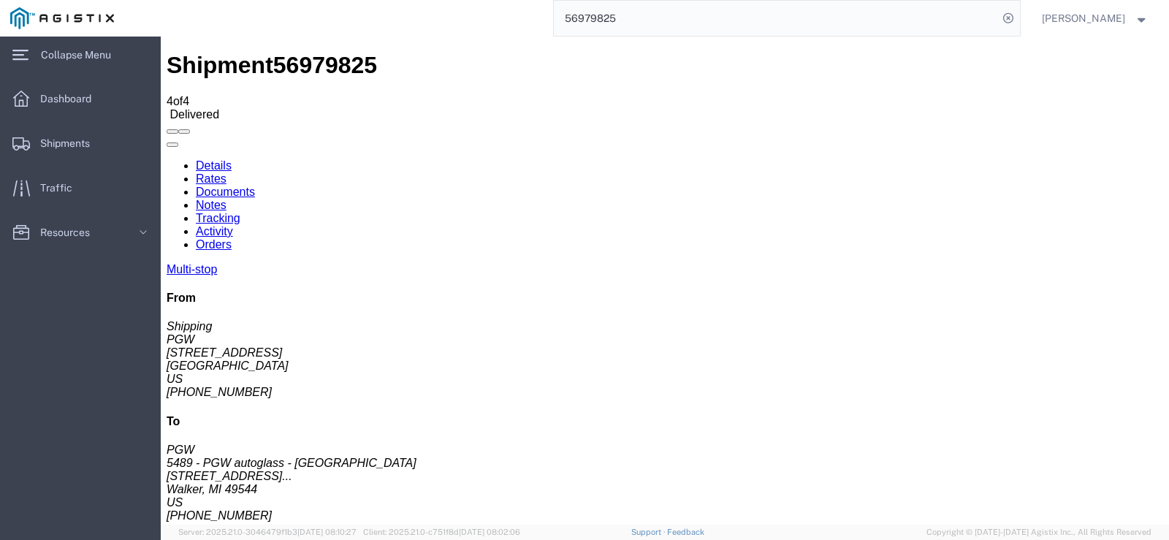
click at [216, 159] on link "Details" at bounding box center [214, 165] width 36 height 12
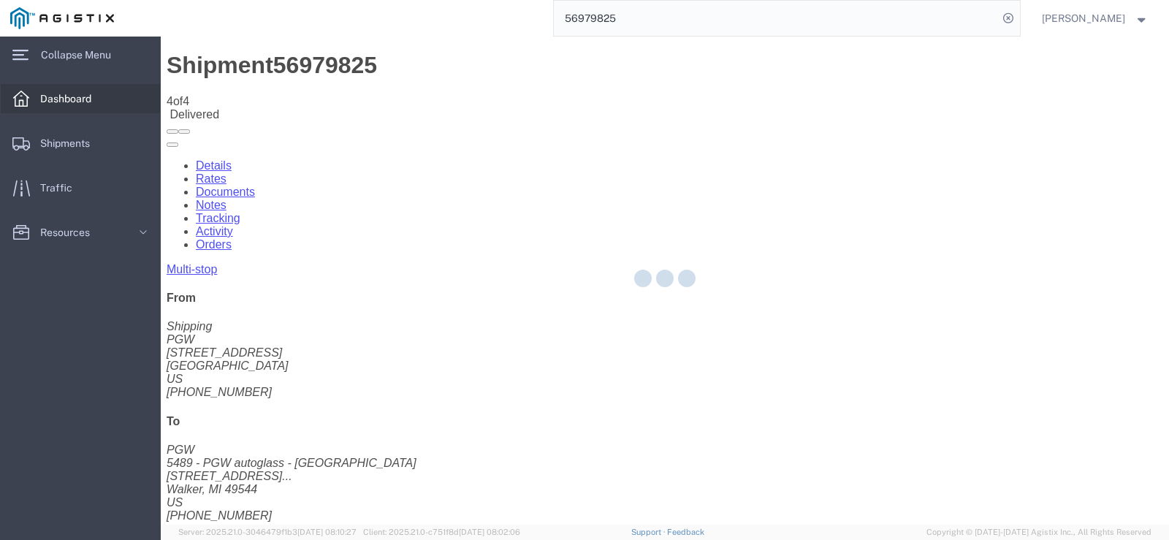
click at [524, 18] on div "56979825" at bounding box center [572, 18] width 896 height 37
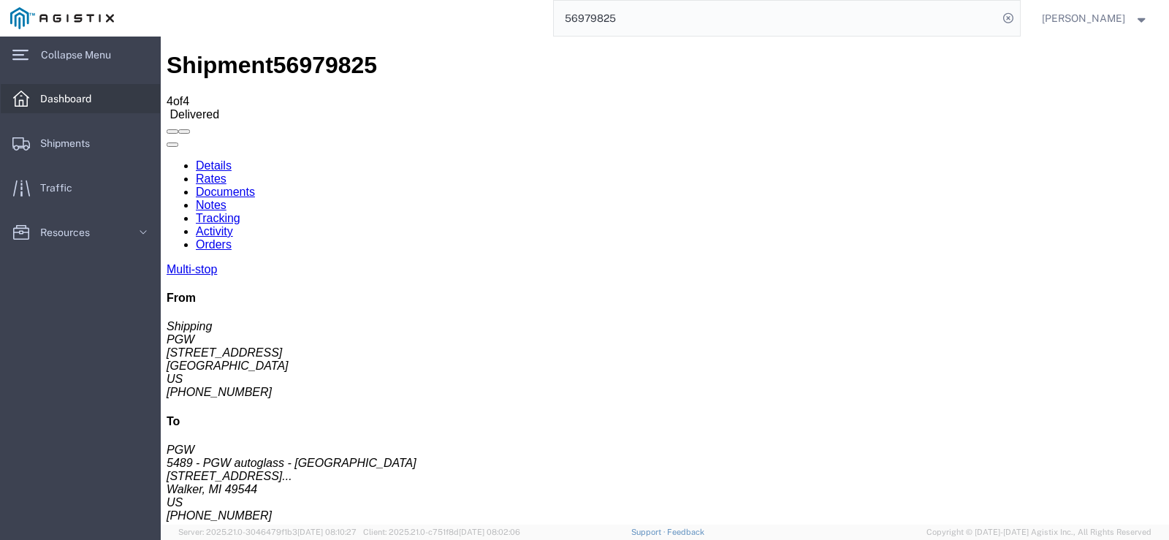
click at [72, 107] on span "Dashboard" at bounding box center [70, 98] width 61 height 29
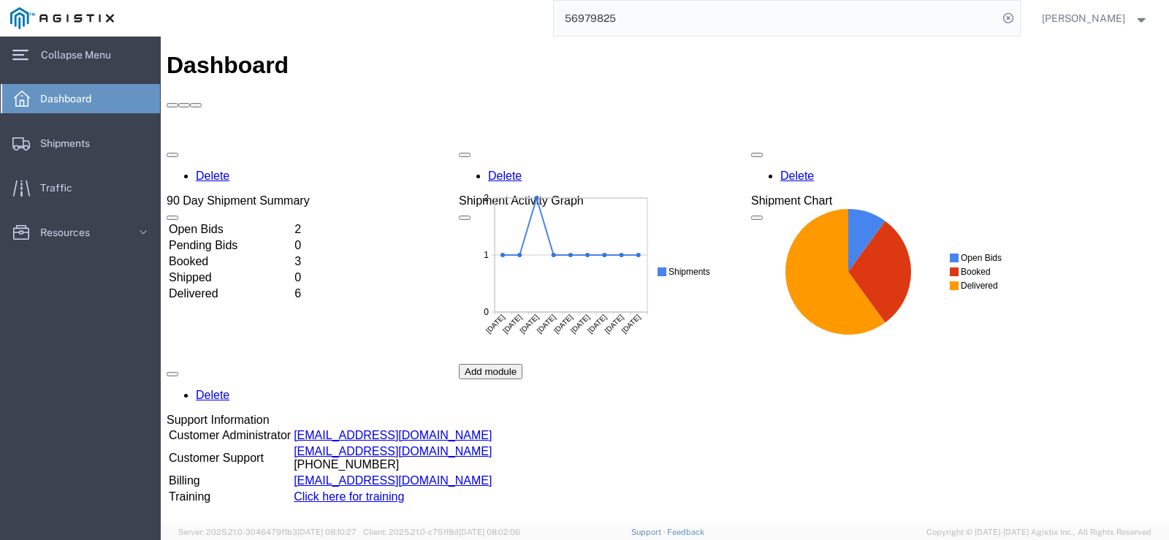
click at [219, 222] on td "Open Bids" at bounding box center [230, 229] width 124 height 15
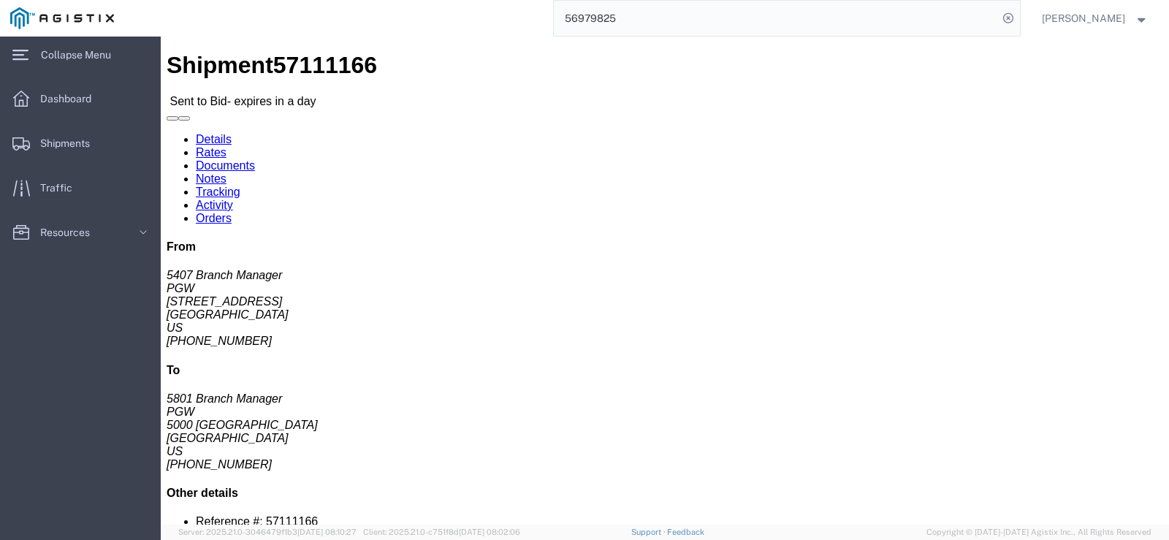
click button "Ignore Bid"
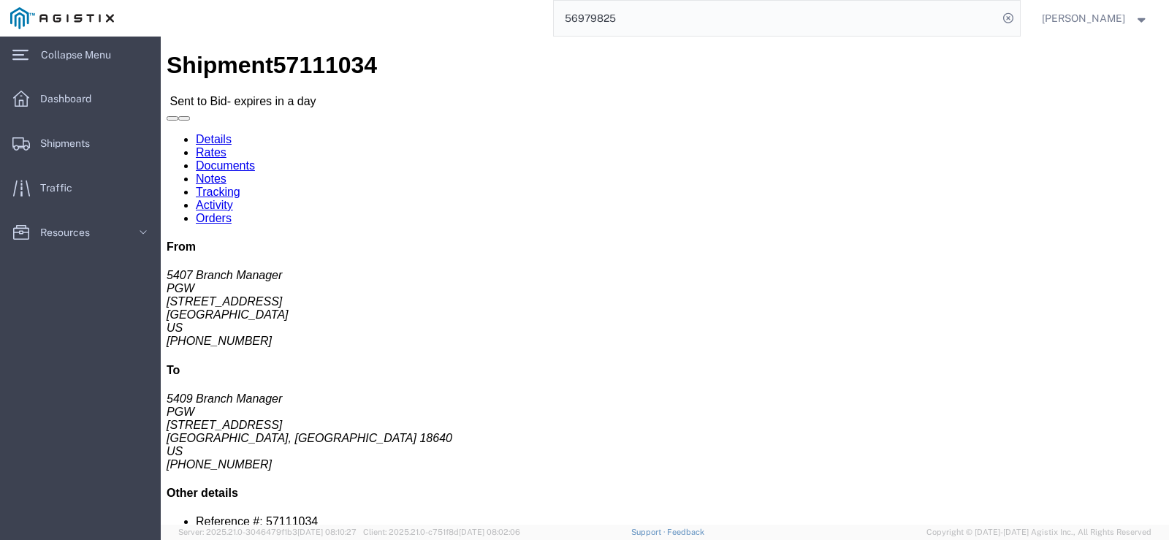
click button "Ignore Bid"
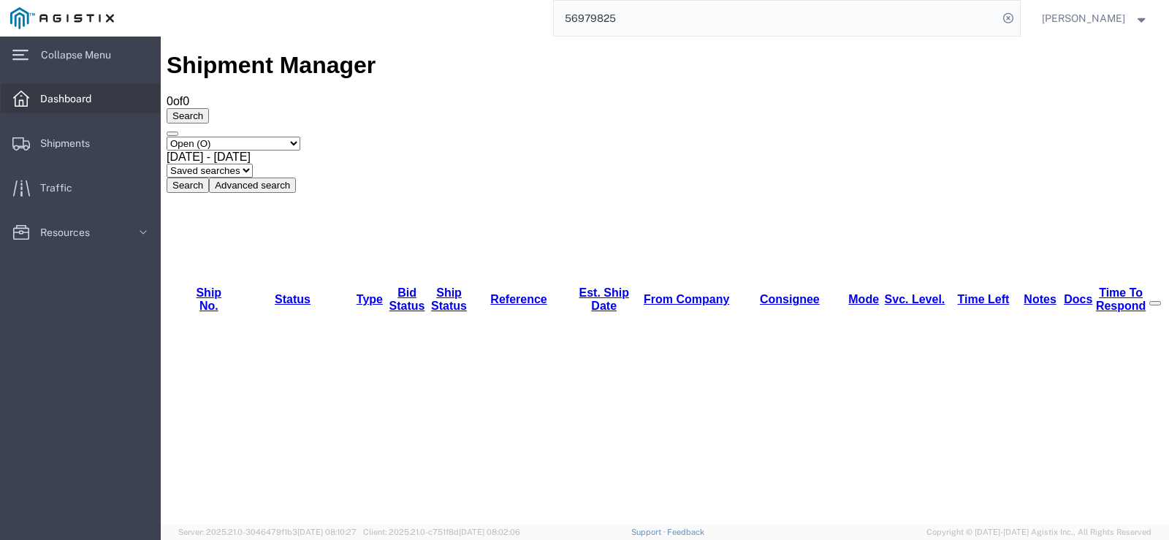
click at [86, 107] on span "Dashboard" at bounding box center [70, 98] width 61 height 29
